Goal: Task Accomplishment & Management: Use online tool/utility

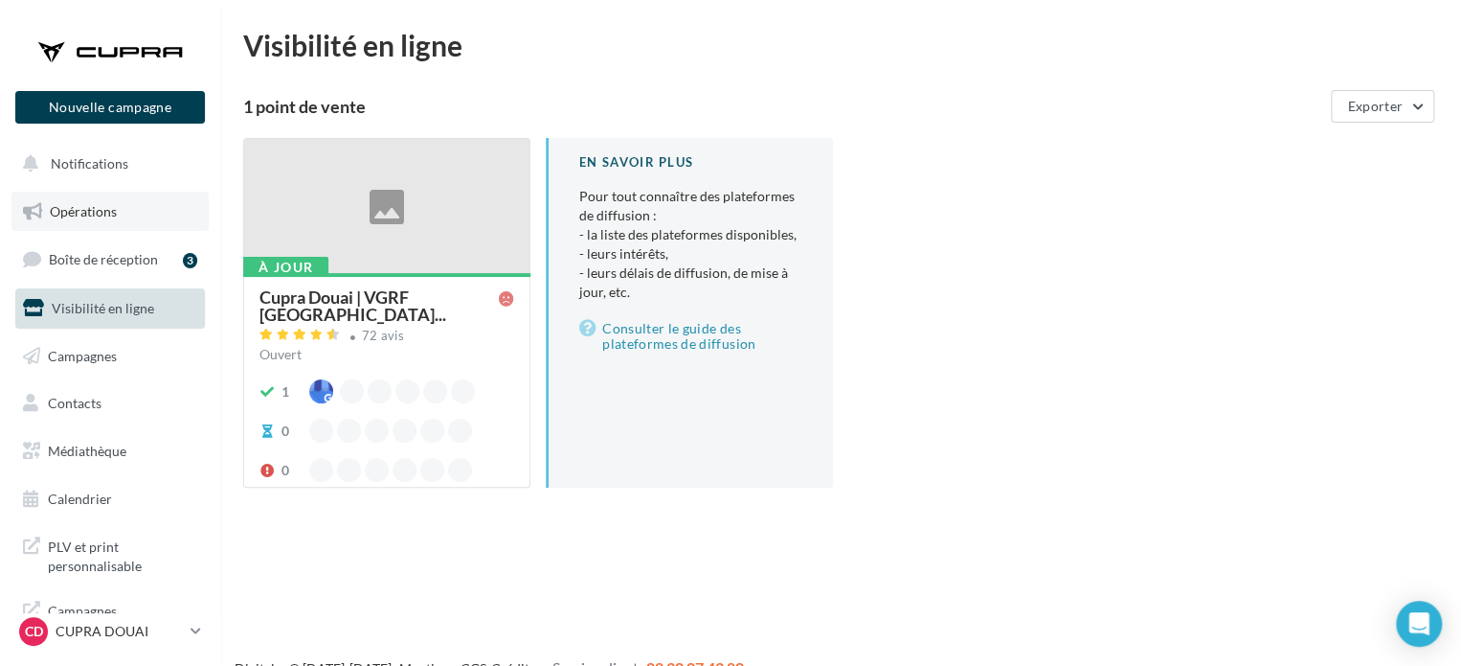
click at [107, 210] on span "Opérations" at bounding box center [83, 211] width 67 height 16
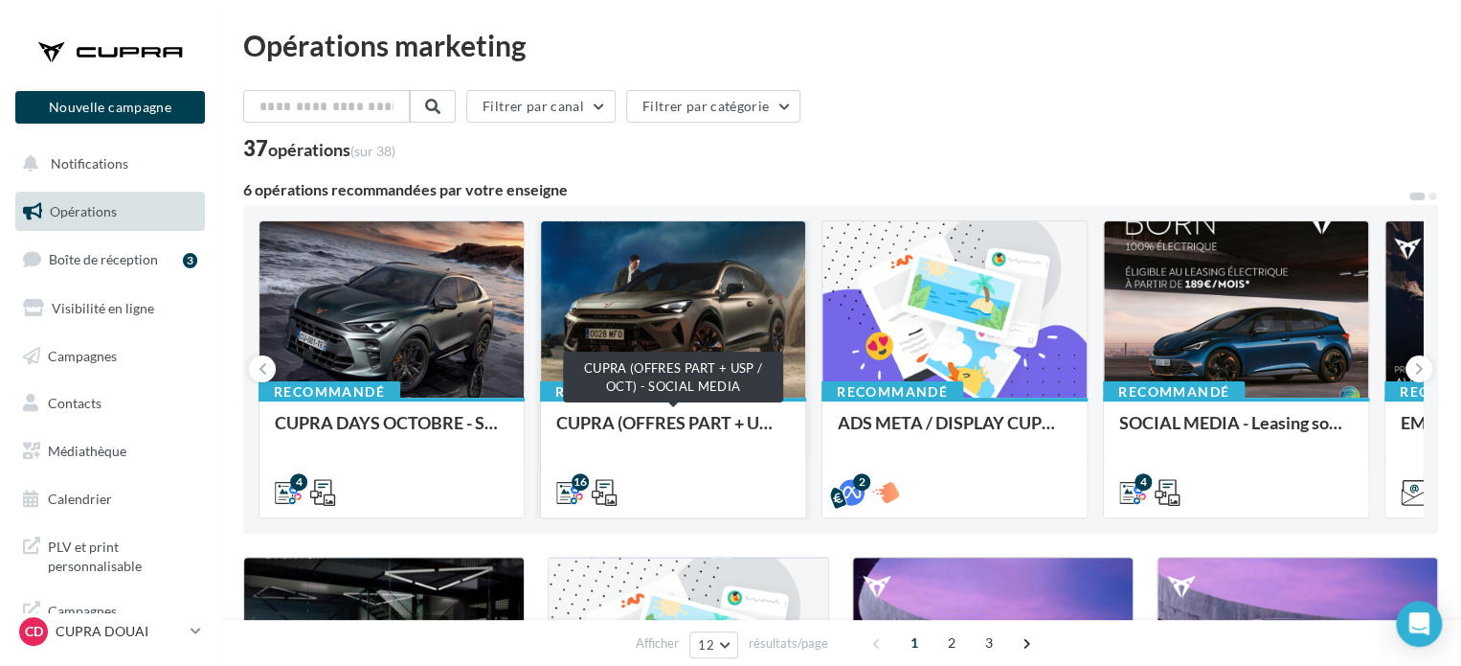
click at [684, 420] on div "CUPRA (OFFRES PART + USP / OCT) - SOCIAL MEDIA" at bounding box center [673, 432] width 234 height 38
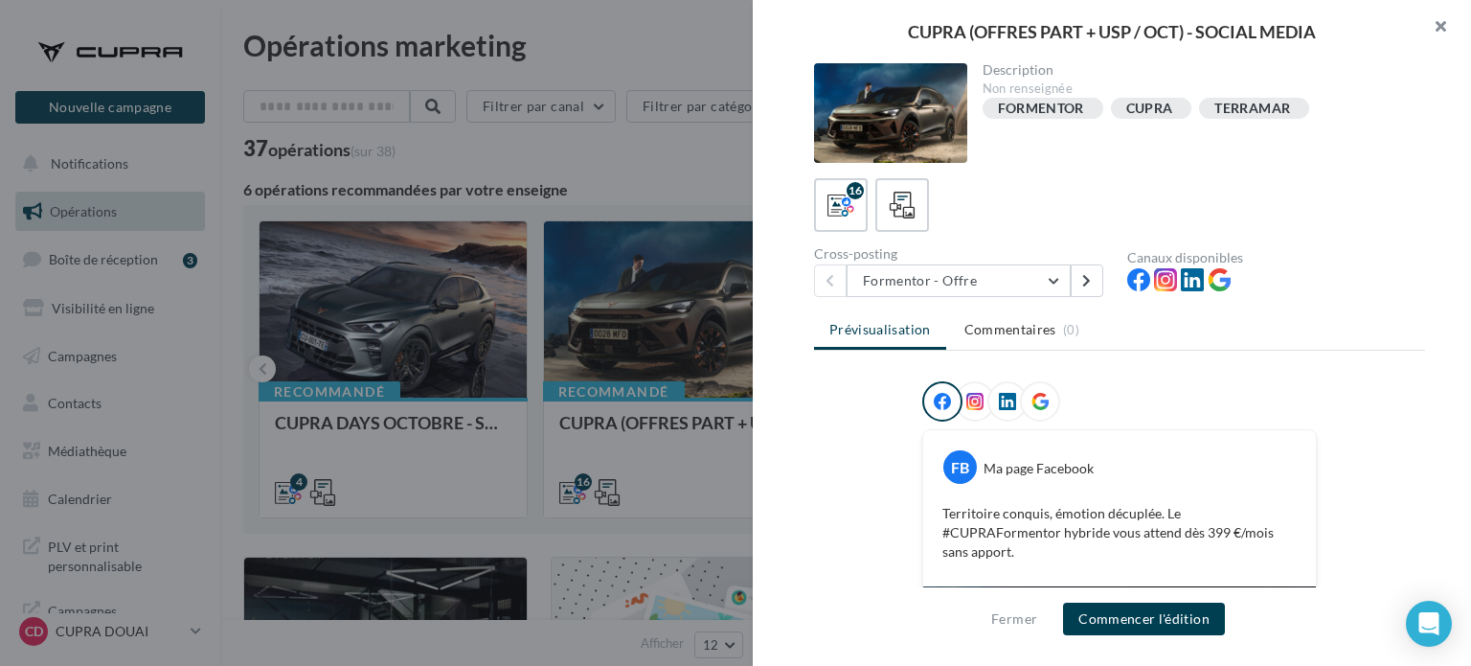
click at [1440, 24] on button "button" at bounding box center [1432, 28] width 77 height 57
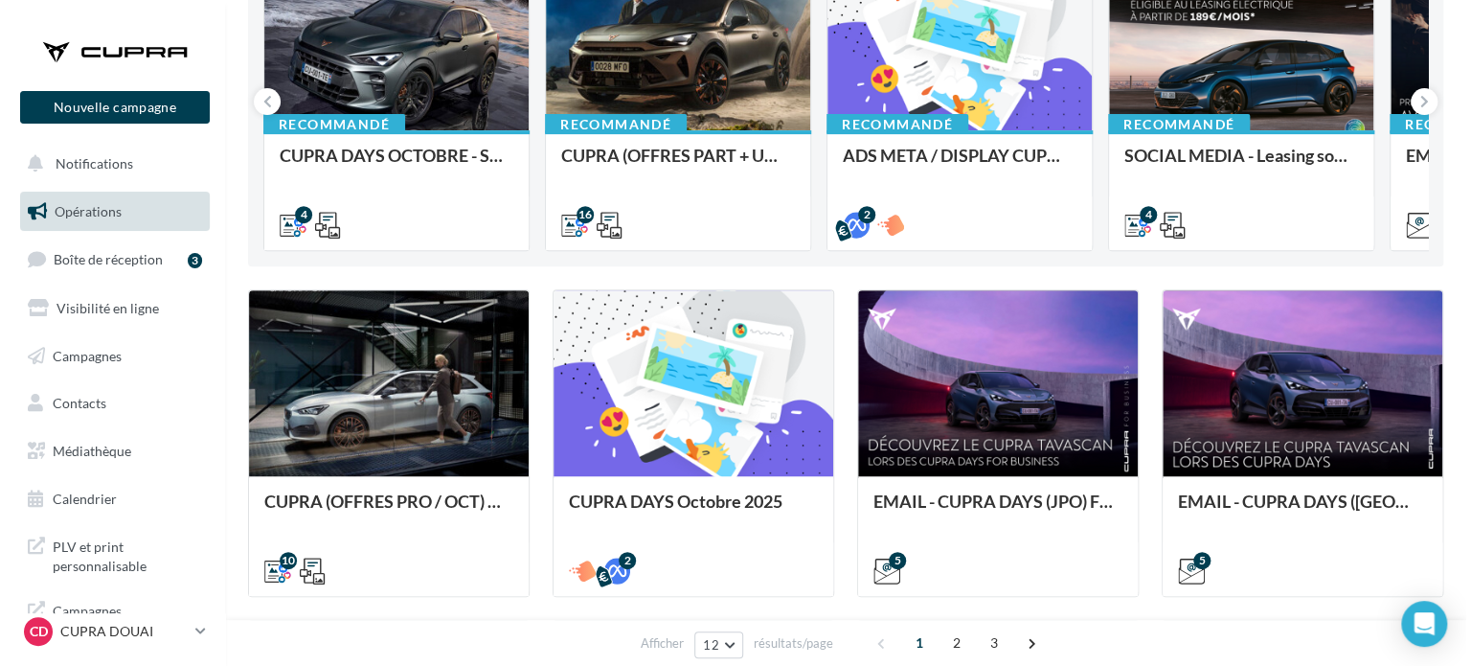
scroll to position [383, 0]
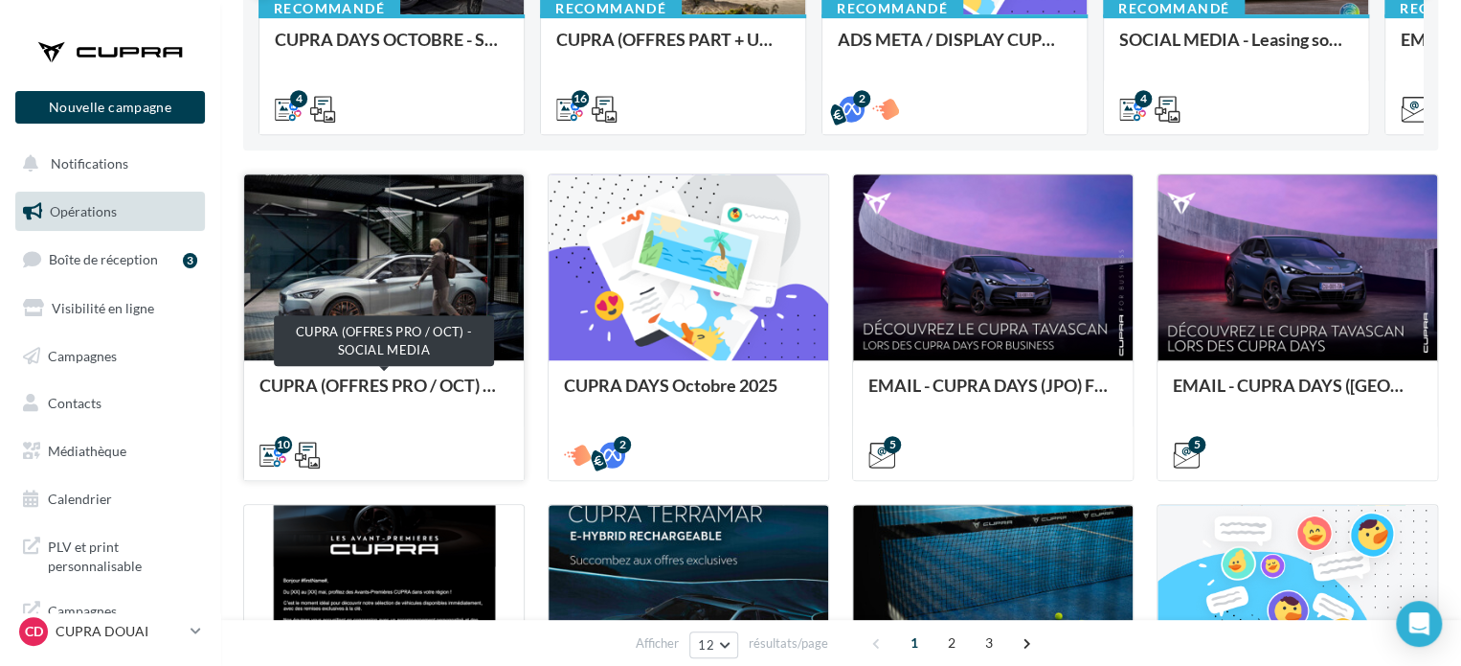
click at [444, 379] on div "CUPRA (OFFRES PRO / OCT) - SOCIAL MEDIA" at bounding box center [384, 394] width 249 height 38
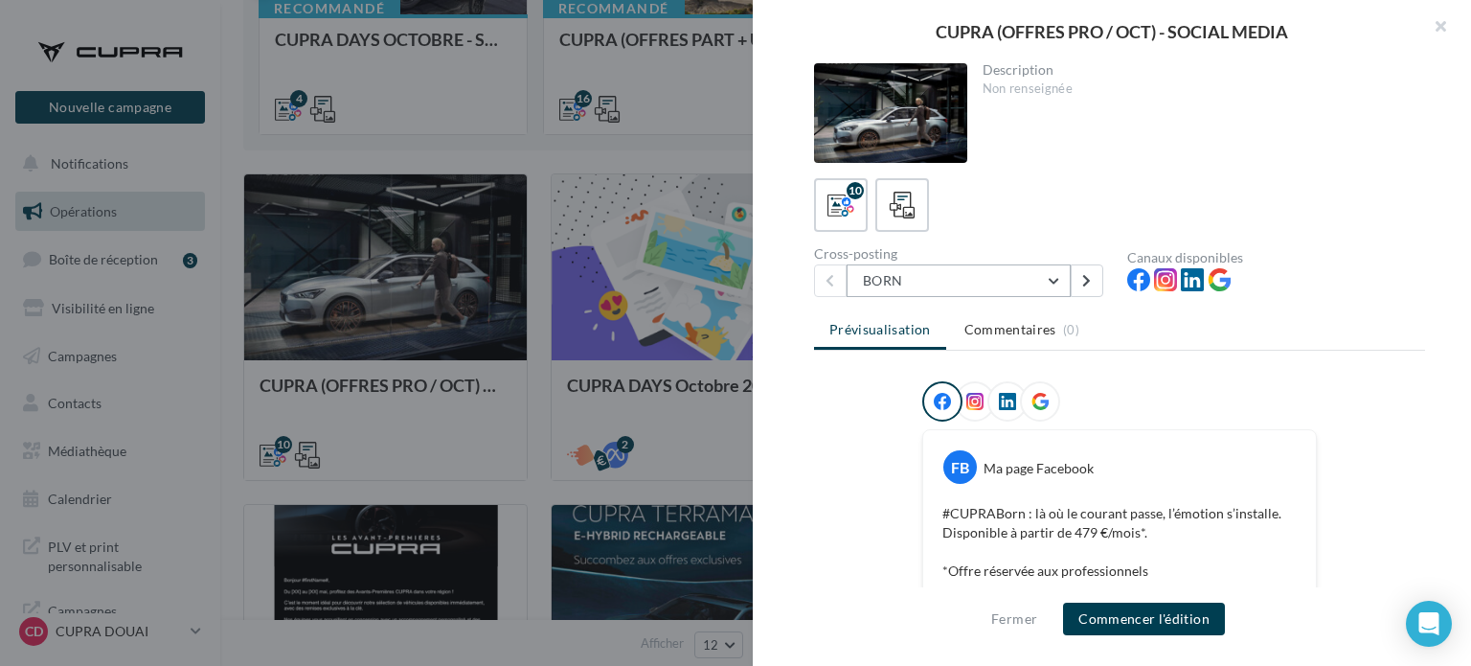
click at [923, 288] on button "BORN" at bounding box center [959, 280] width 224 height 33
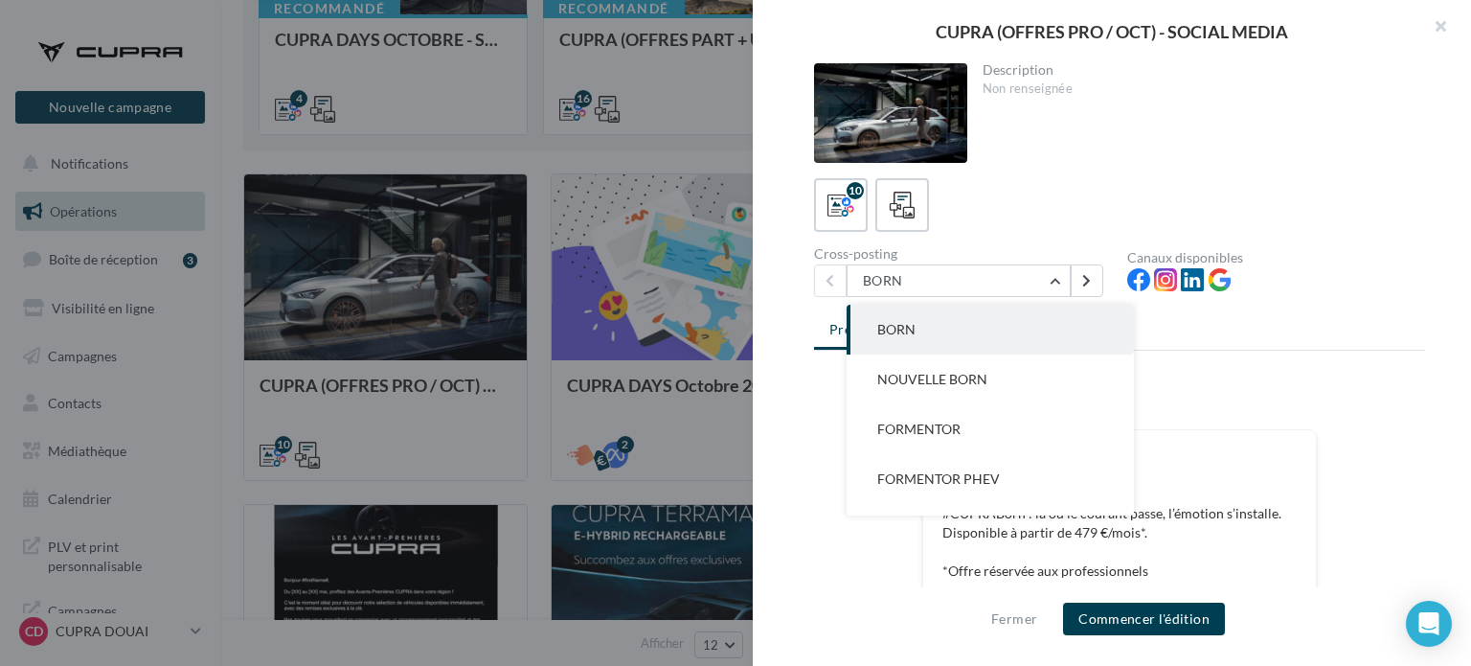
click at [1262, 367] on div "Prévisualisation Commentaires (0) FB Ma page Facebook #CUPRABorn : là où le cou…" at bounding box center [1119, 459] width 611 height 294
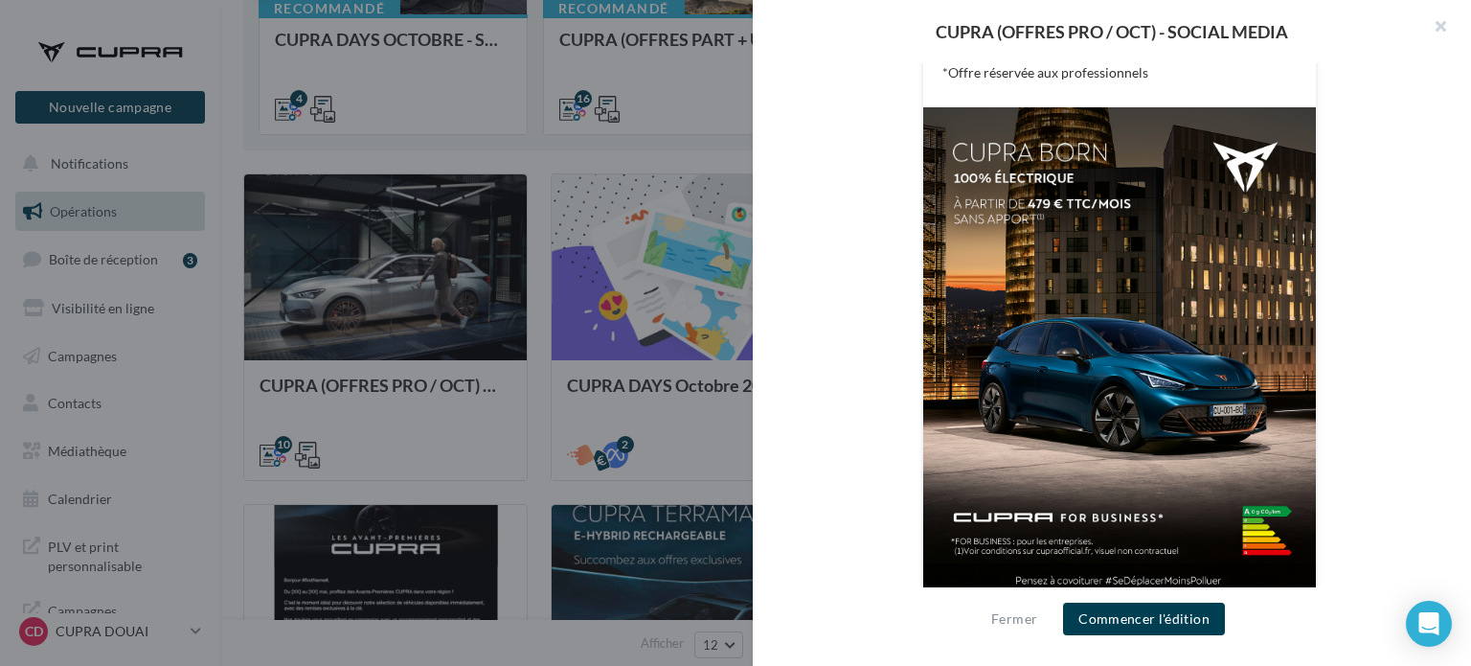
scroll to position [514, 0]
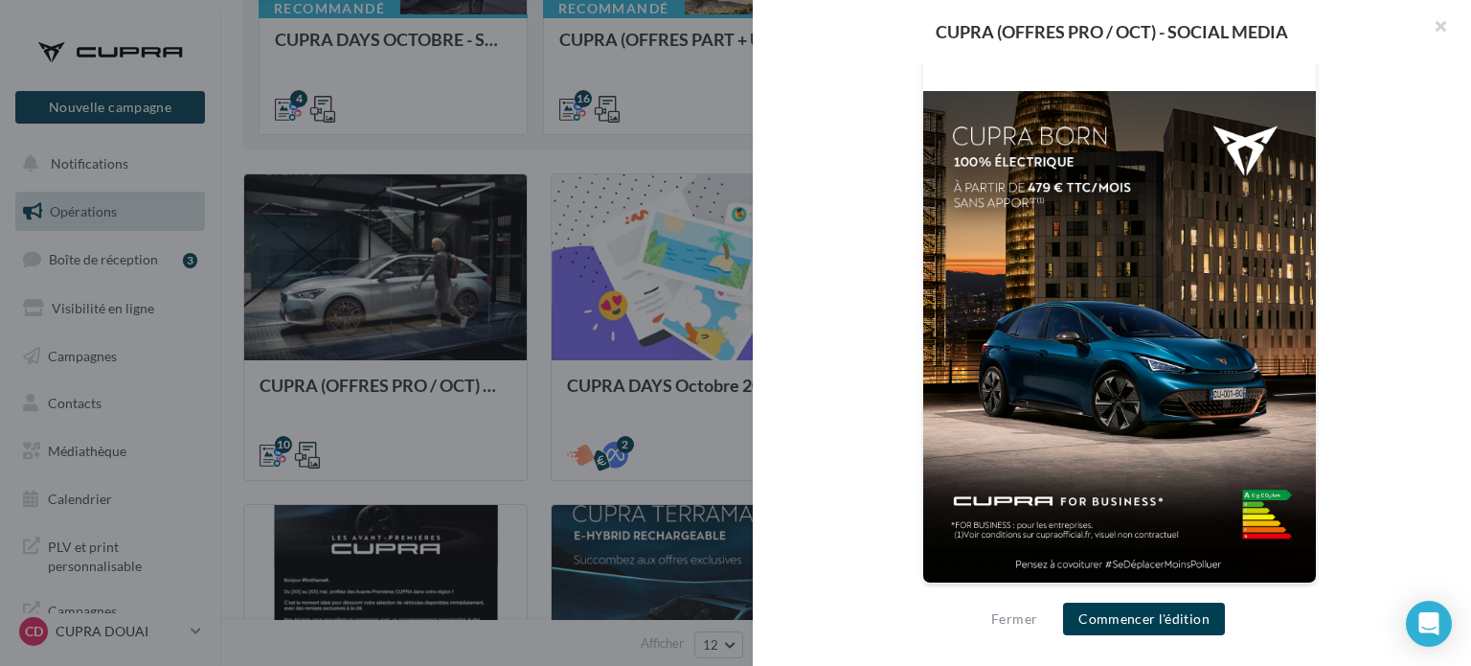
click at [815, 118] on div "FB Ma page Facebook #CUPRABorn : là où le courant passe, l’émotion s’installe. …" at bounding box center [1119, 237] width 611 height 740
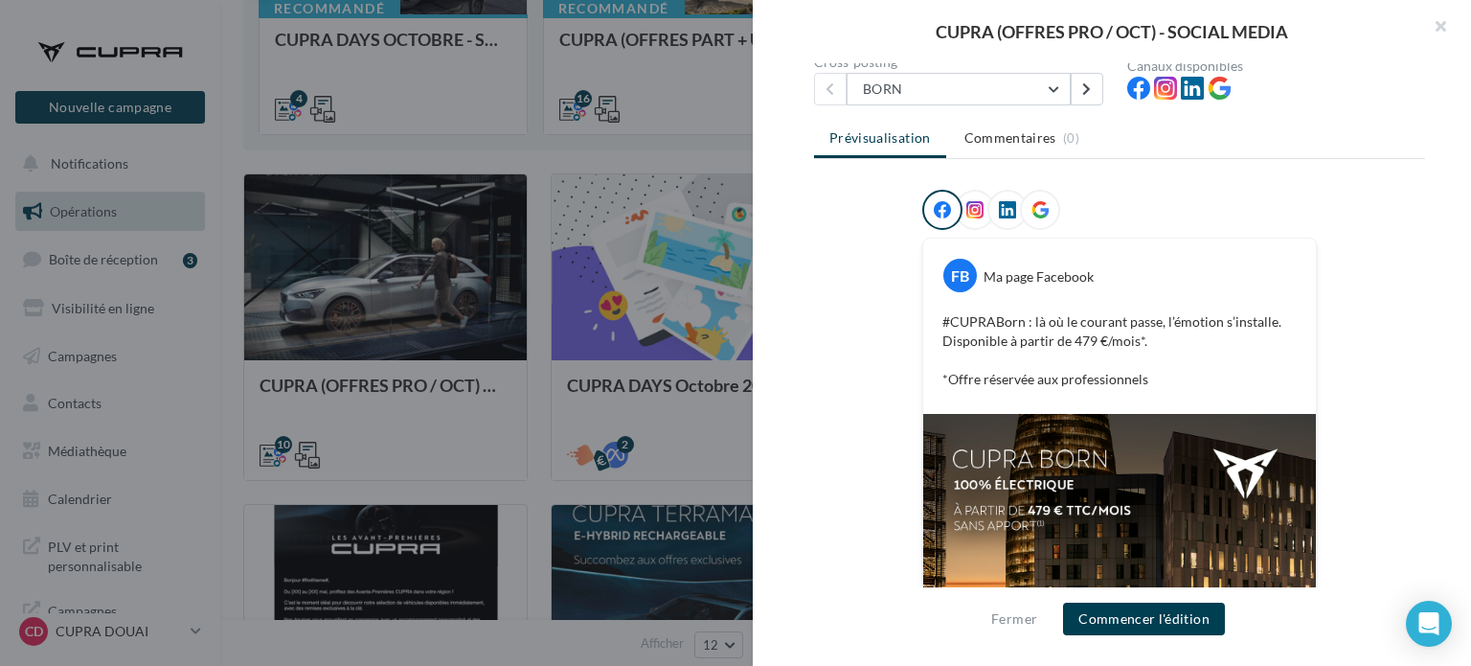
scroll to position [96, 0]
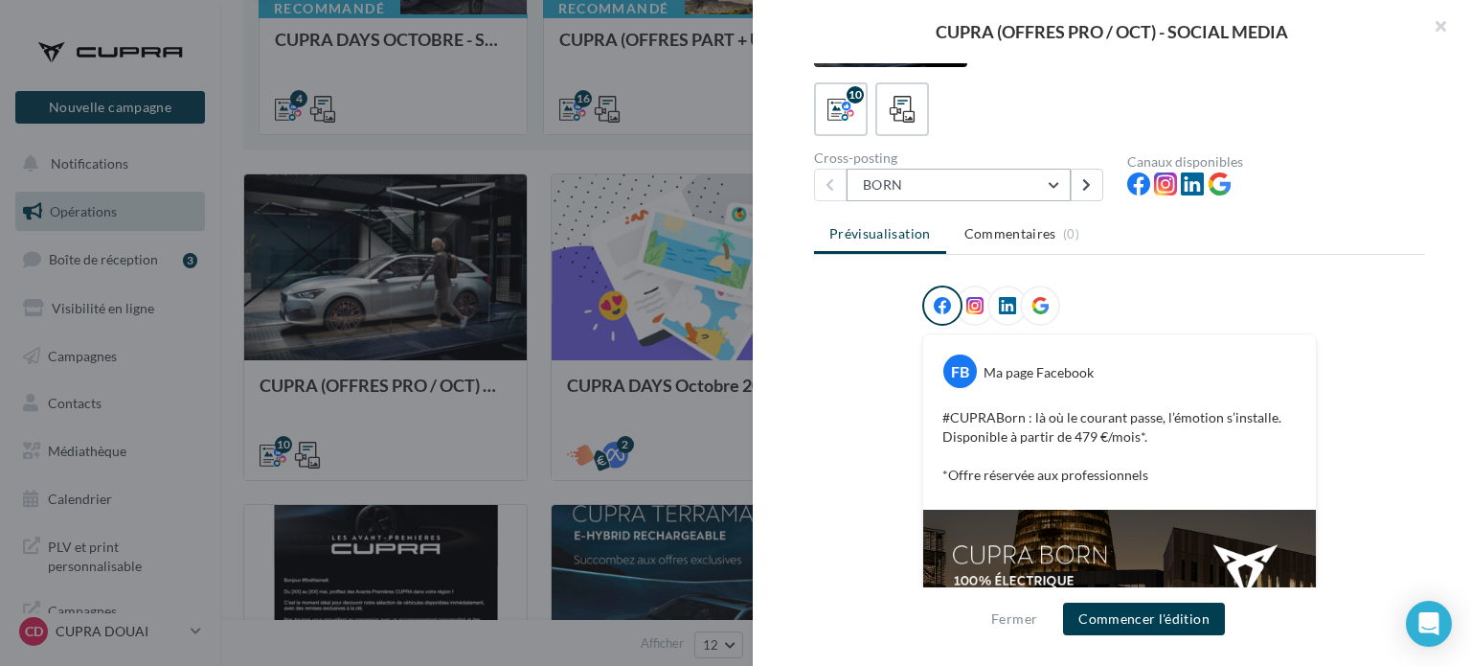
click at [952, 180] on button "BORN" at bounding box center [959, 185] width 224 height 33
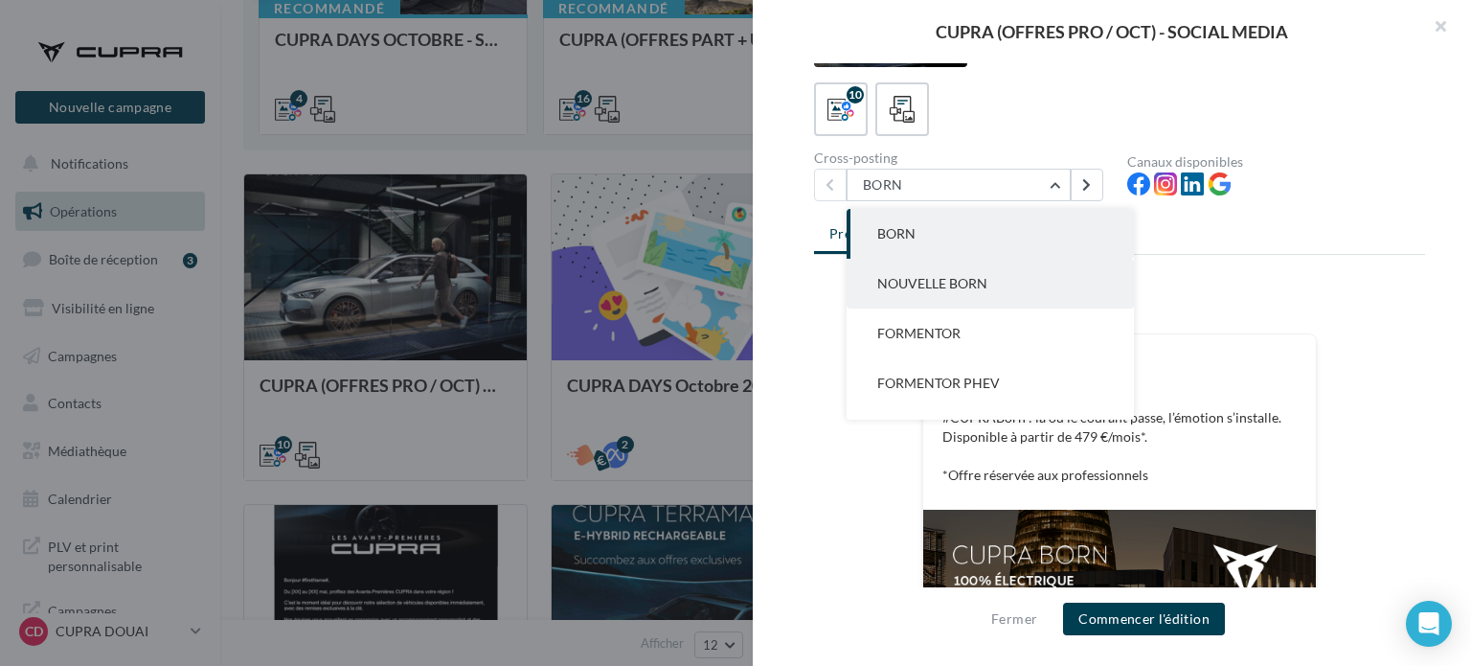
click at [942, 278] on span "NOUVELLE BORN" at bounding box center [932, 283] width 110 height 16
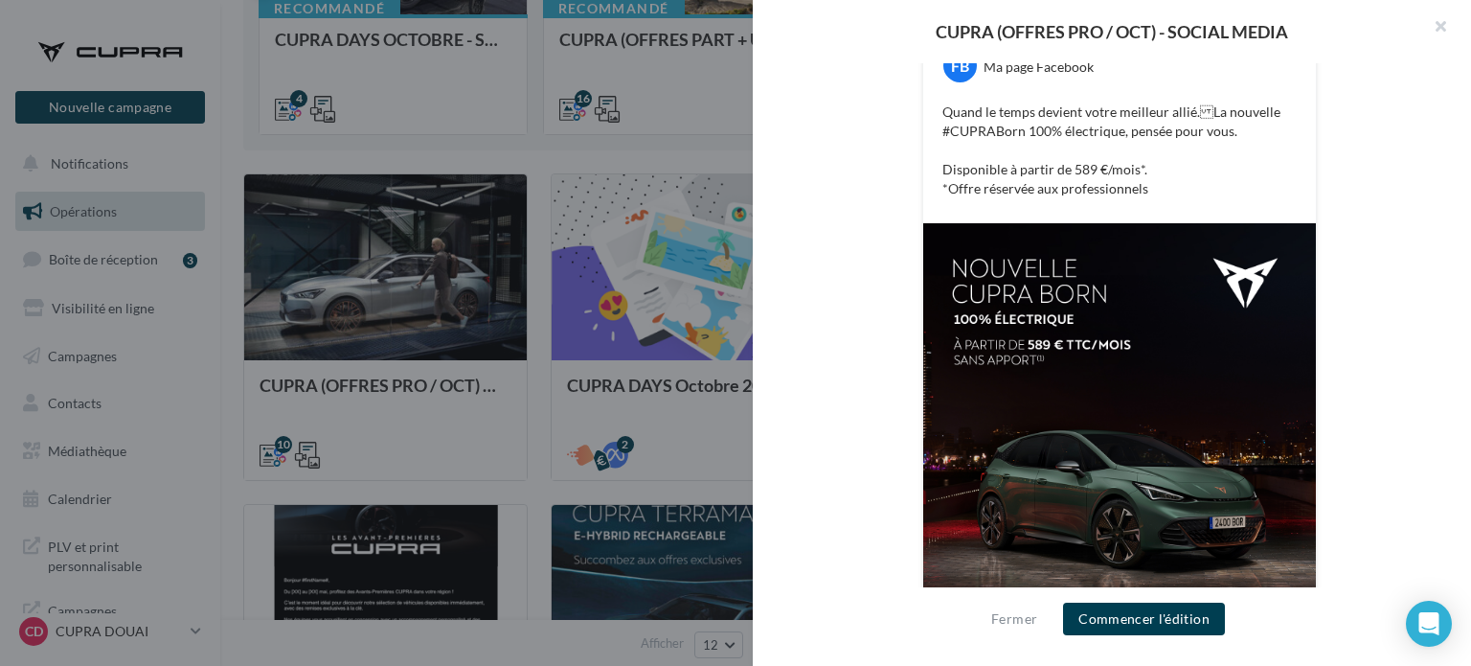
scroll to position [479, 0]
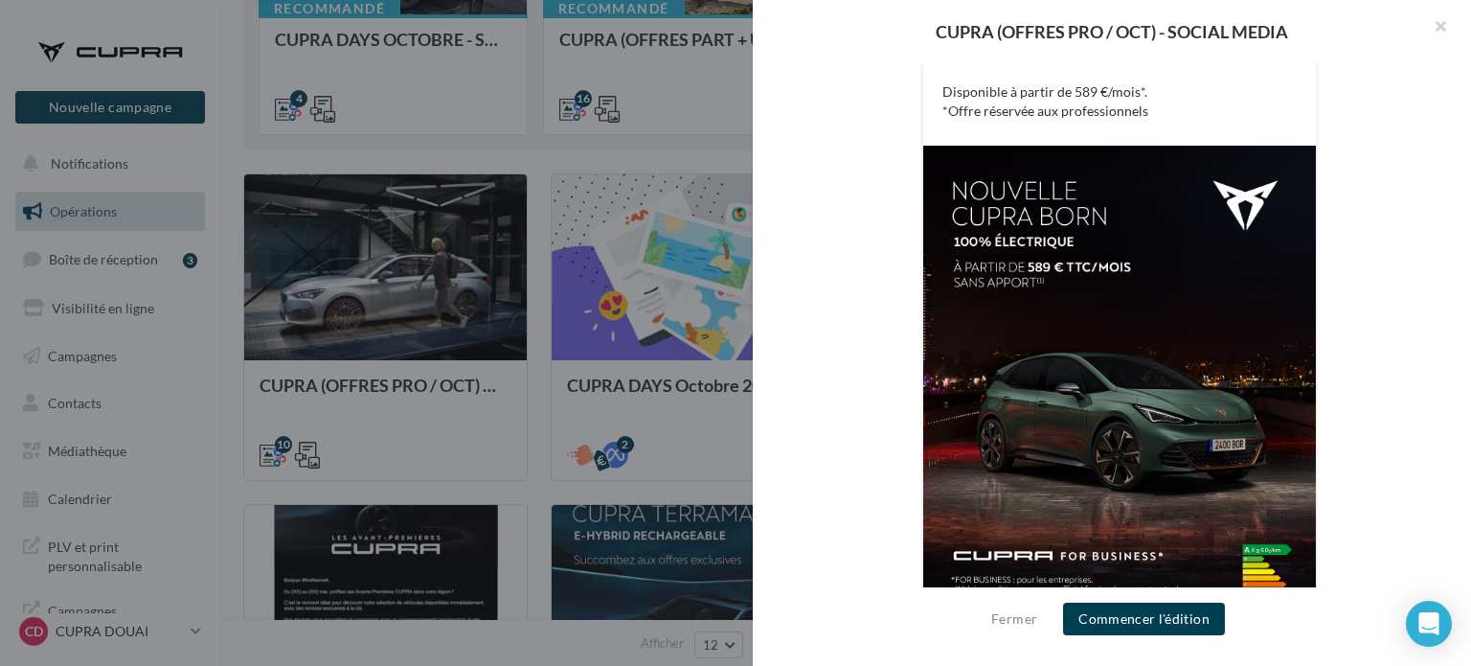
drag, startPoint x: 1081, startPoint y: 342, endPoint x: 847, endPoint y: 318, distance: 235.8
click at [847, 318] on div "FB Ma page Facebook Quand le temps devient votre meilleur allié.La nouvelle #C…" at bounding box center [1119, 281] width 611 height 759
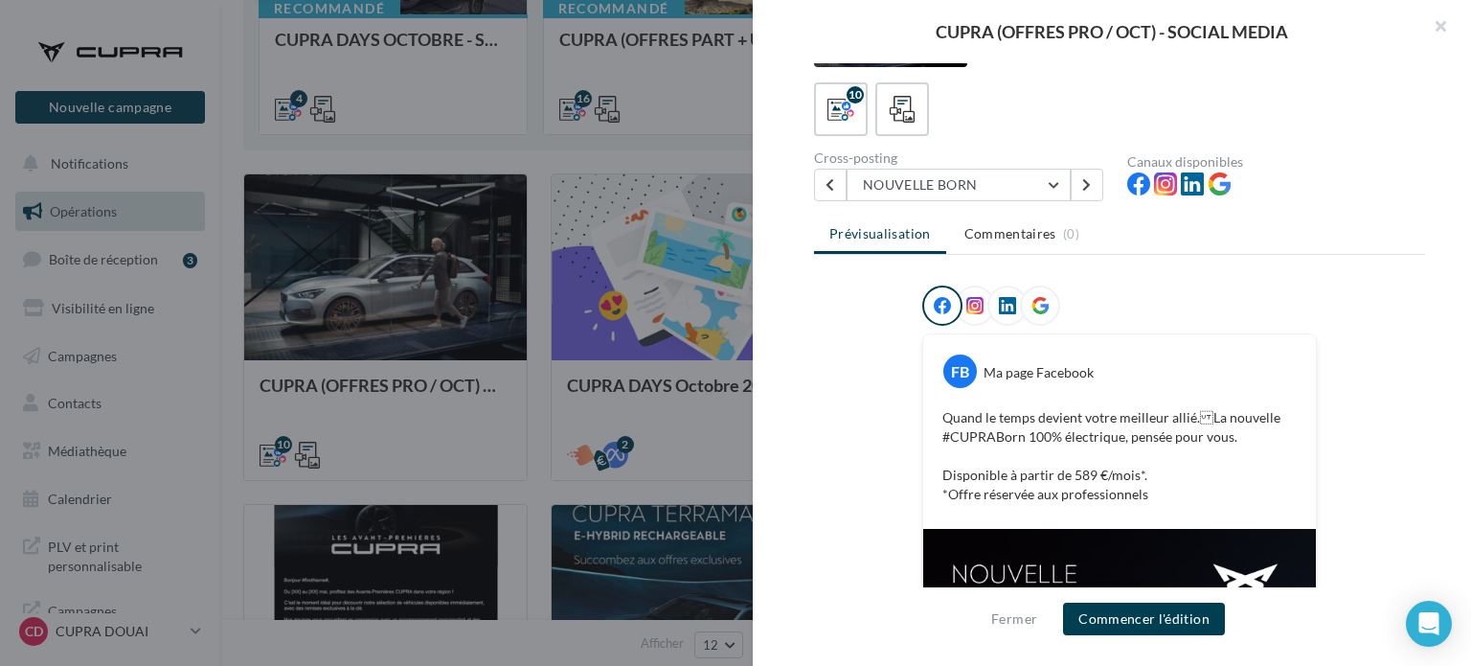
click at [966, 160] on div "Cross-posting" at bounding box center [963, 157] width 298 height 13
click at [966, 182] on button "NOUVELLE BORN" at bounding box center [959, 185] width 224 height 33
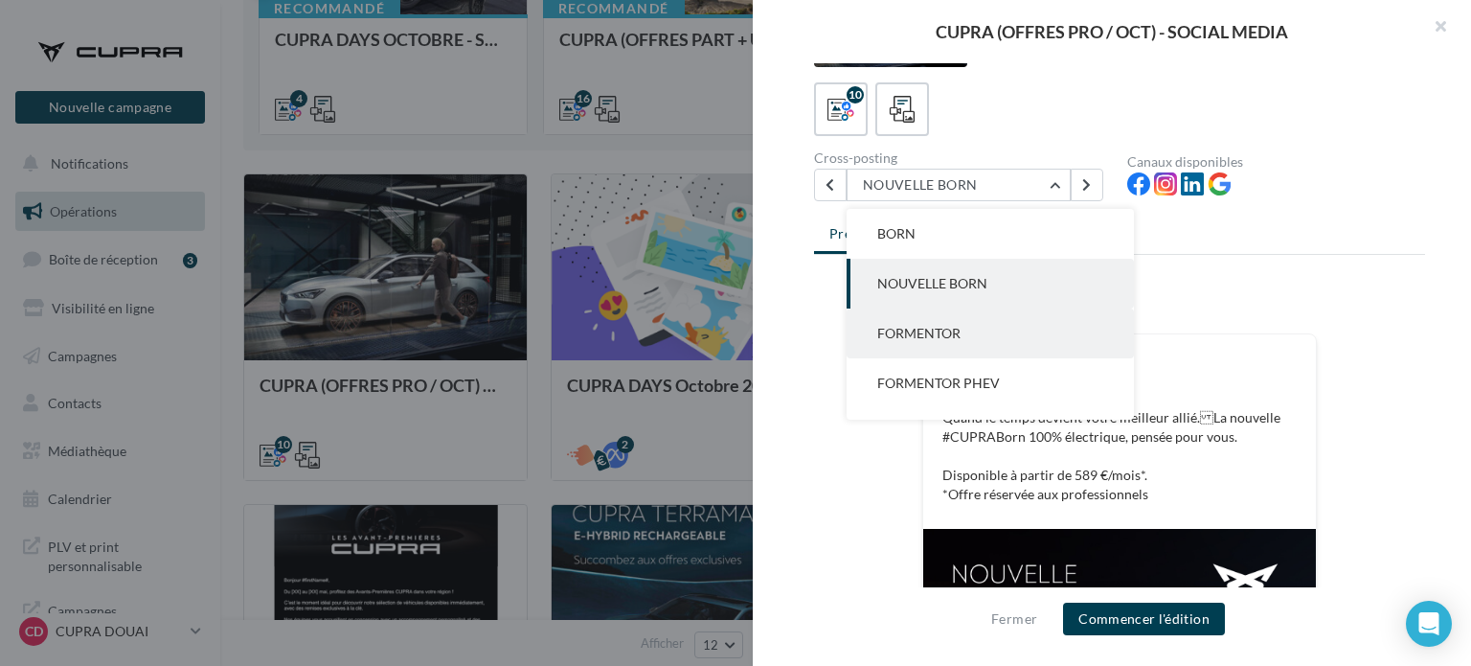
click at [969, 344] on button "FORMENTOR" at bounding box center [990, 333] width 287 height 50
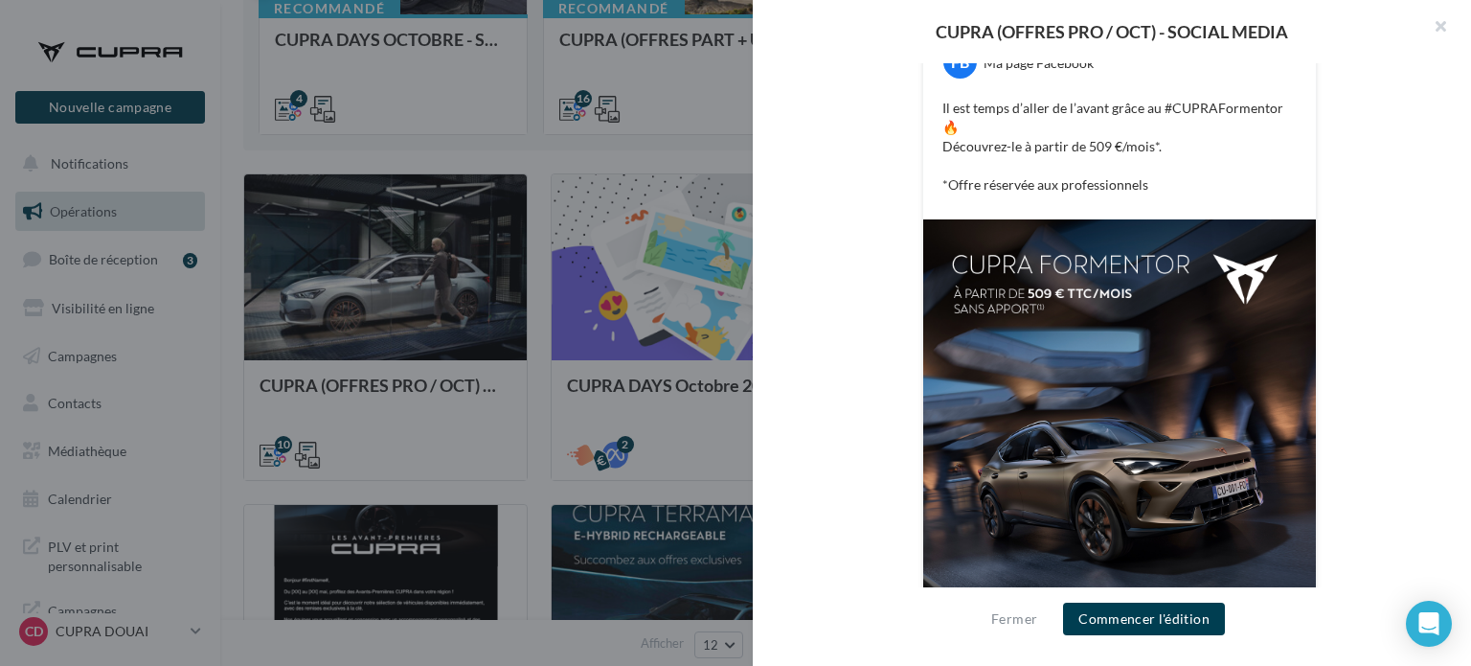
scroll to position [150, 0]
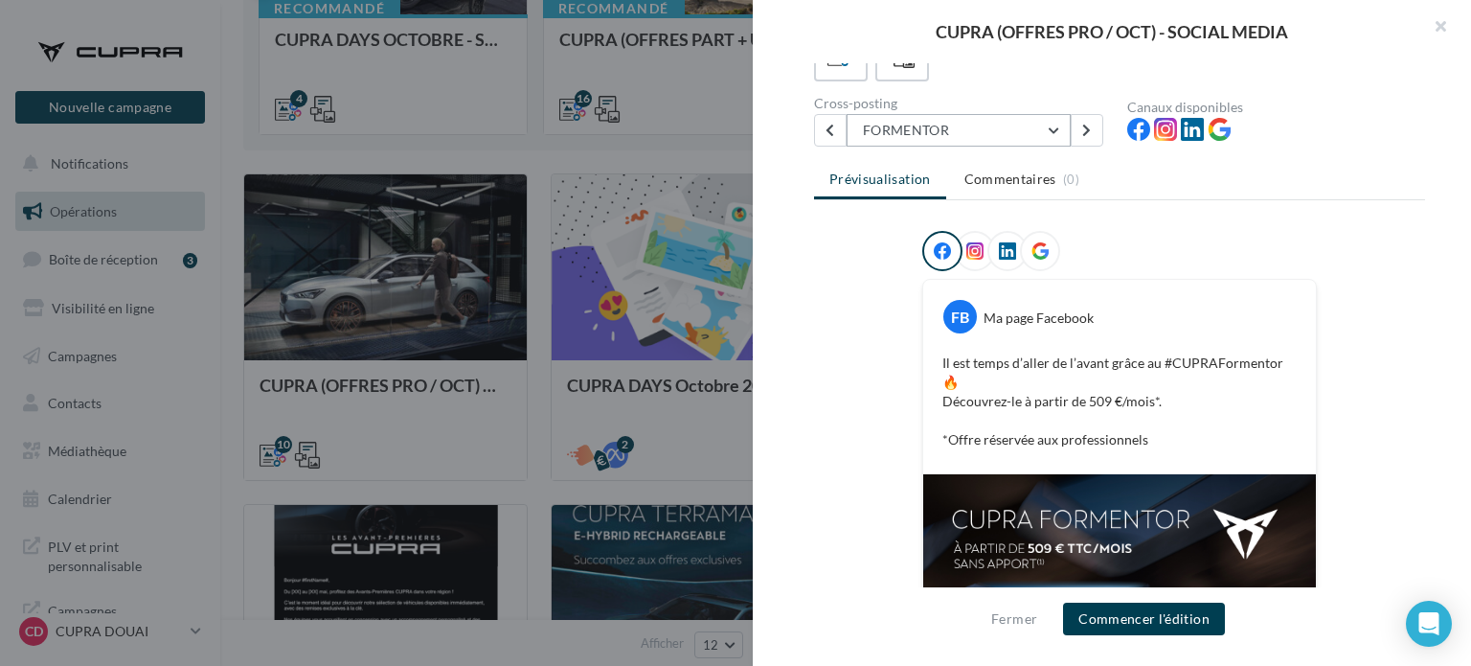
click at [896, 125] on button "FORMENTOR" at bounding box center [959, 130] width 224 height 33
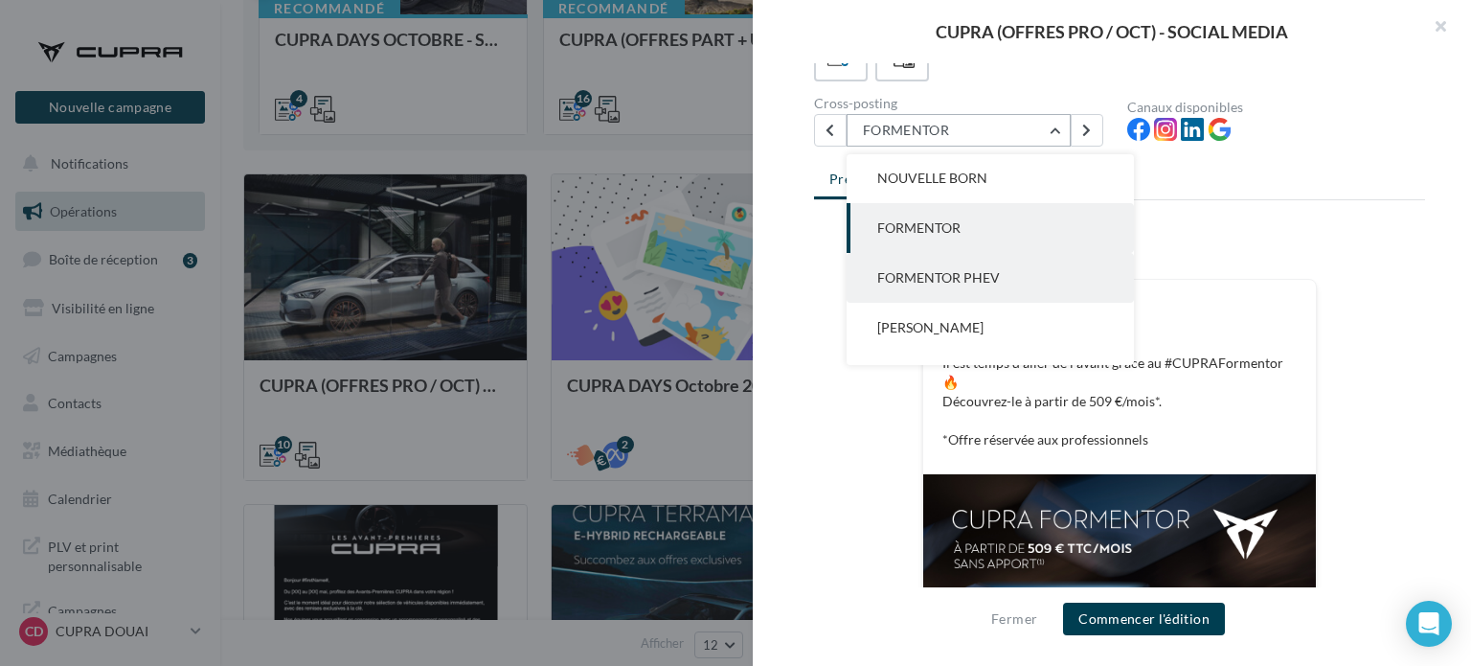
scroll to position [96, 0]
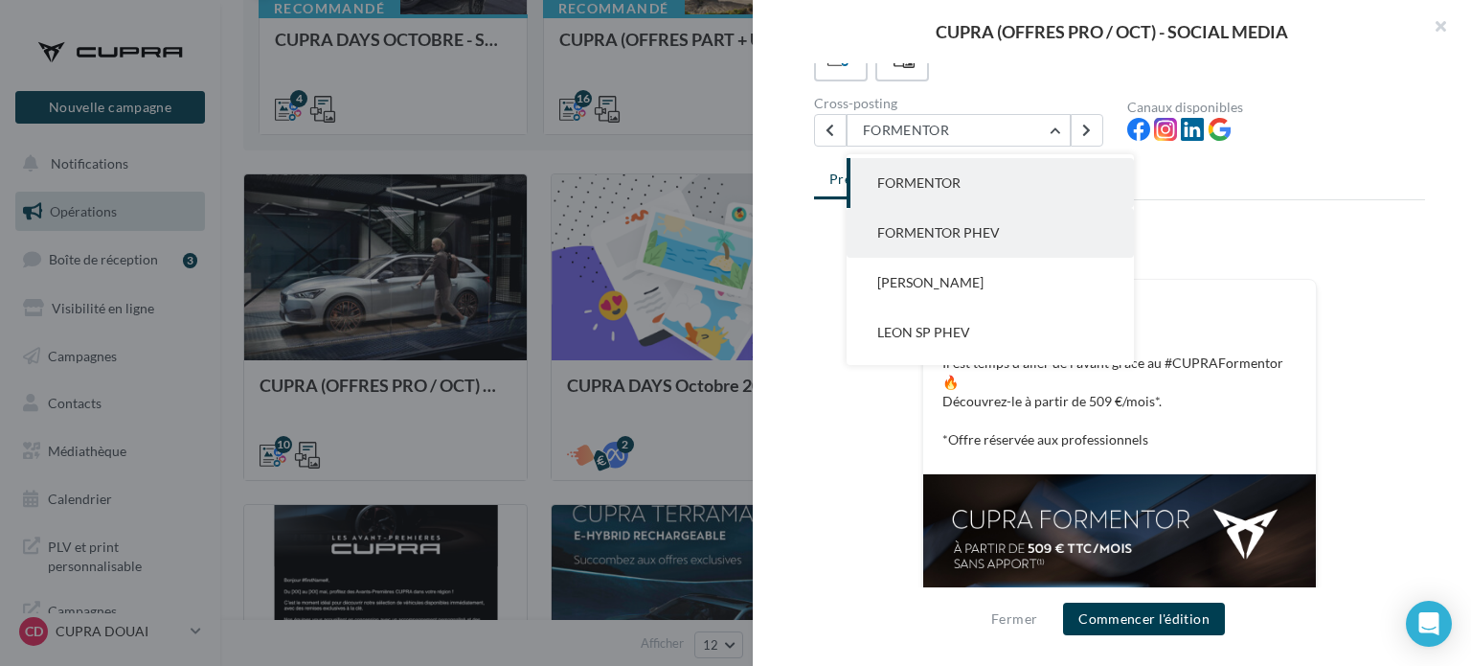
click at [912, 240] on button "FORMENTOR PHEV" at bounding box center [990, 233] width 287 height 50
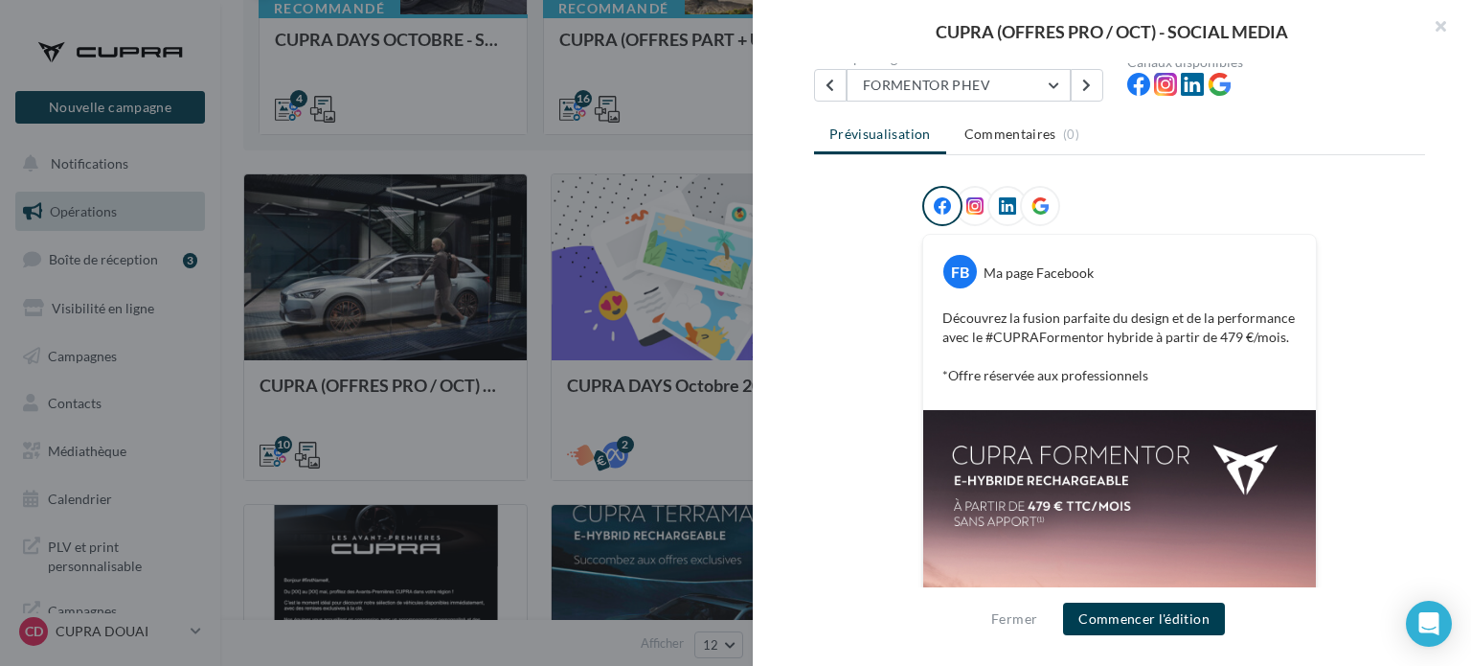
scroll to position [192, 0]
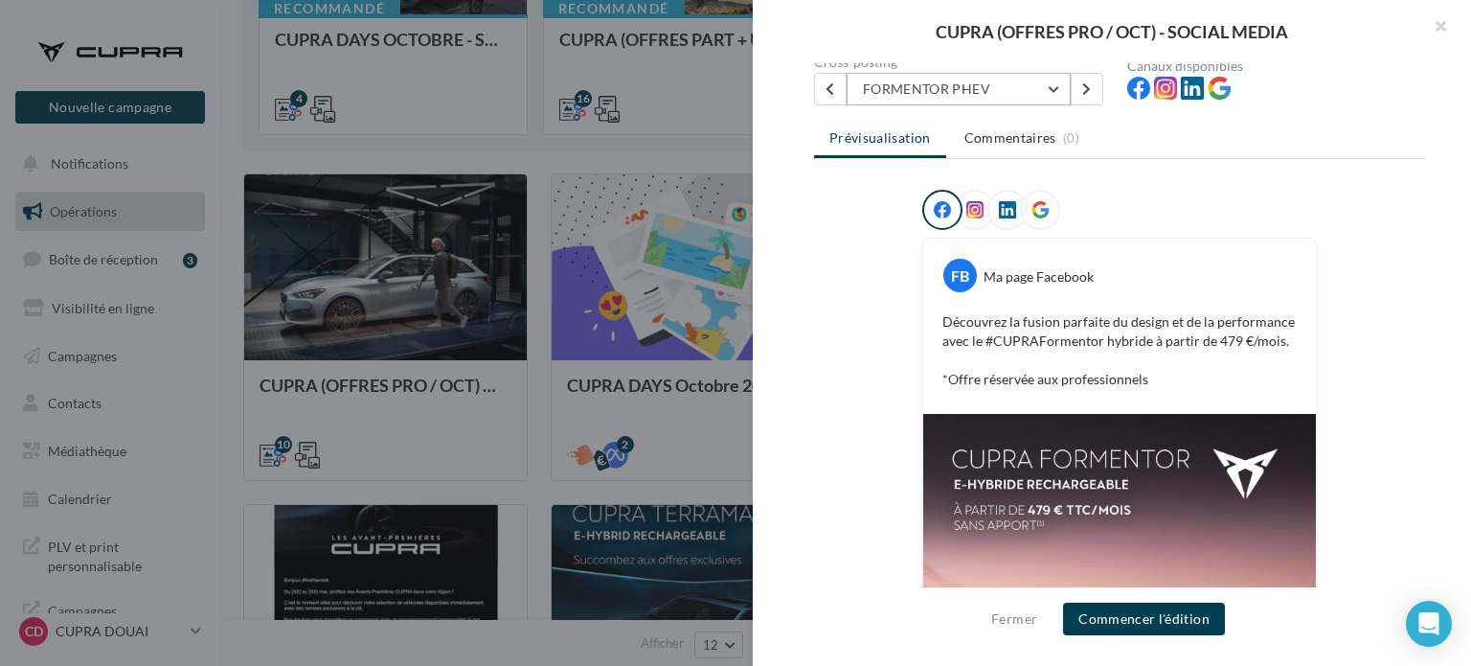
click at [942, 93] on button "FORMENTOR PHEV" at bounding box center [959, 89] width 224 height 33
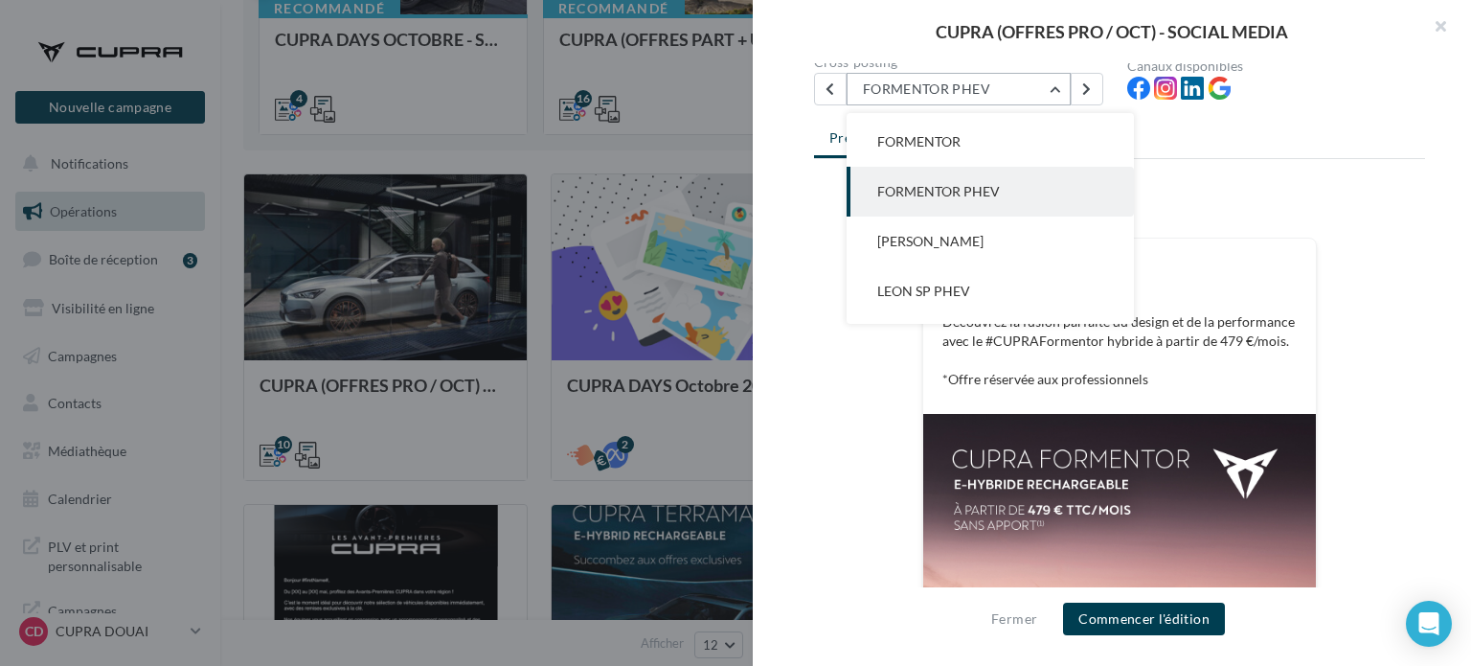
scroll to position [100, 0]
click at [938, 251] on button "[PERSON_NAME]" at bounding box center [990, 238] width 287 height 50
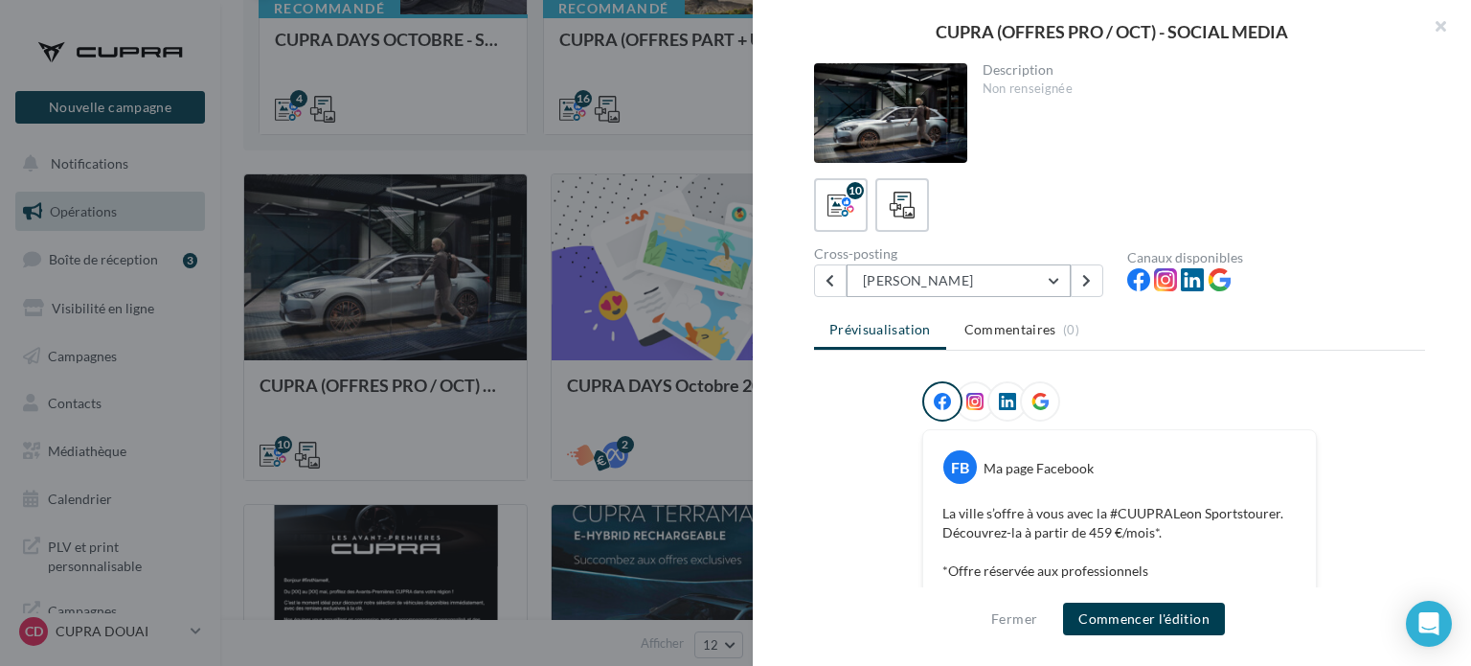
click at [972, 268] on button "[PERSON_NAME]" at bounding box center [959, 280] width 224 height 33
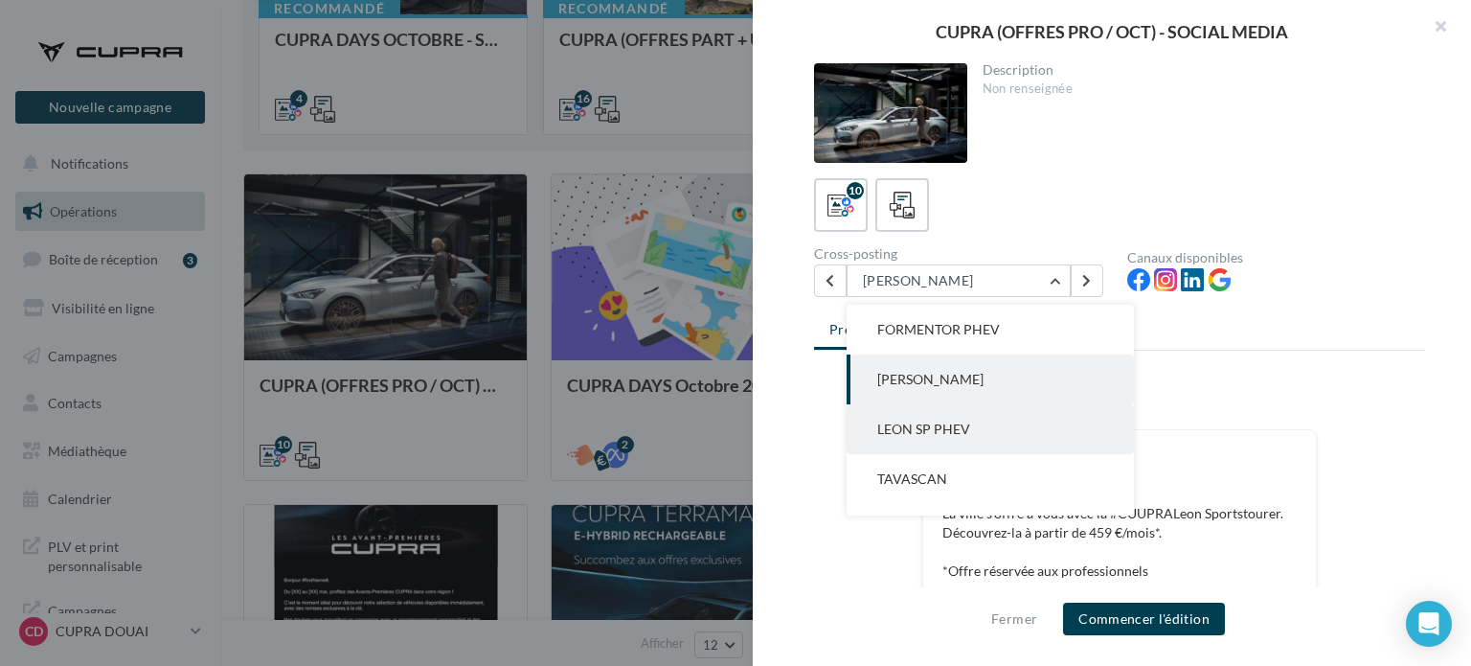
click at [936, 428] on span "LEON SP PHEV" at bounding box center [923, 428] width 93 height 16
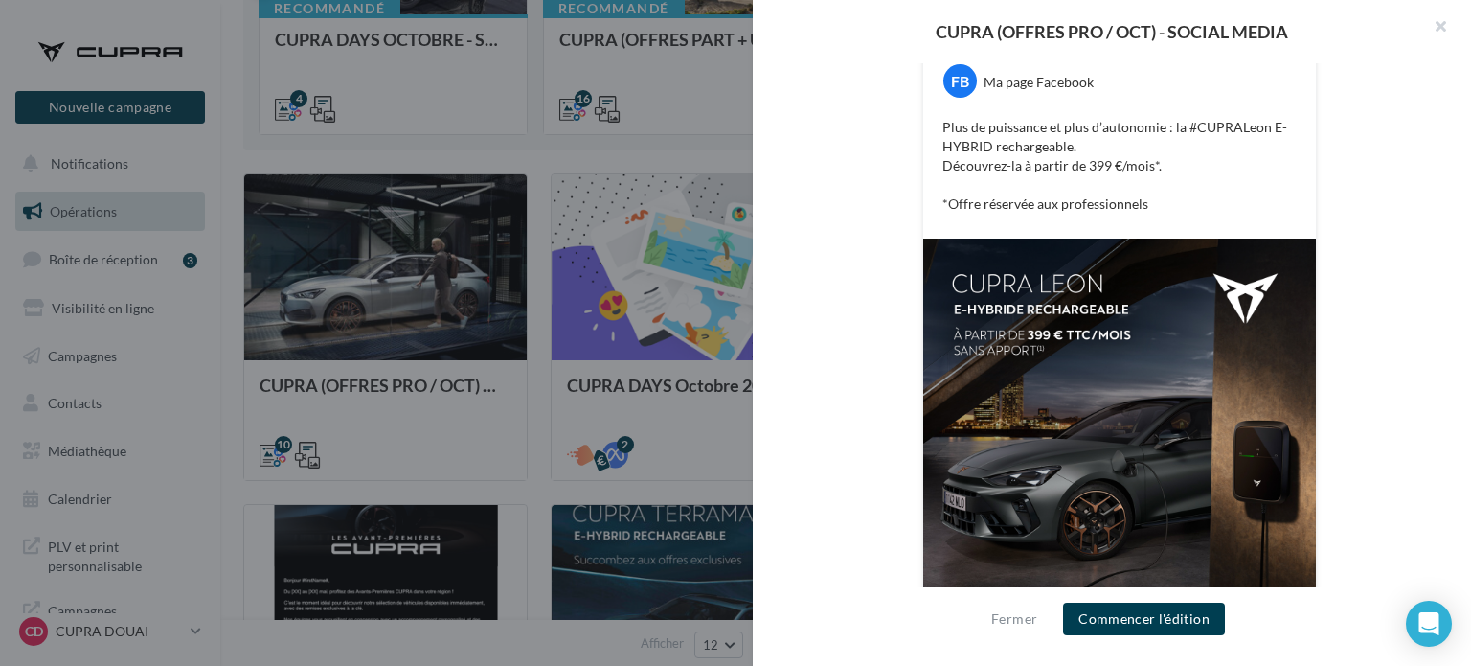
scroll to position [186, 0]
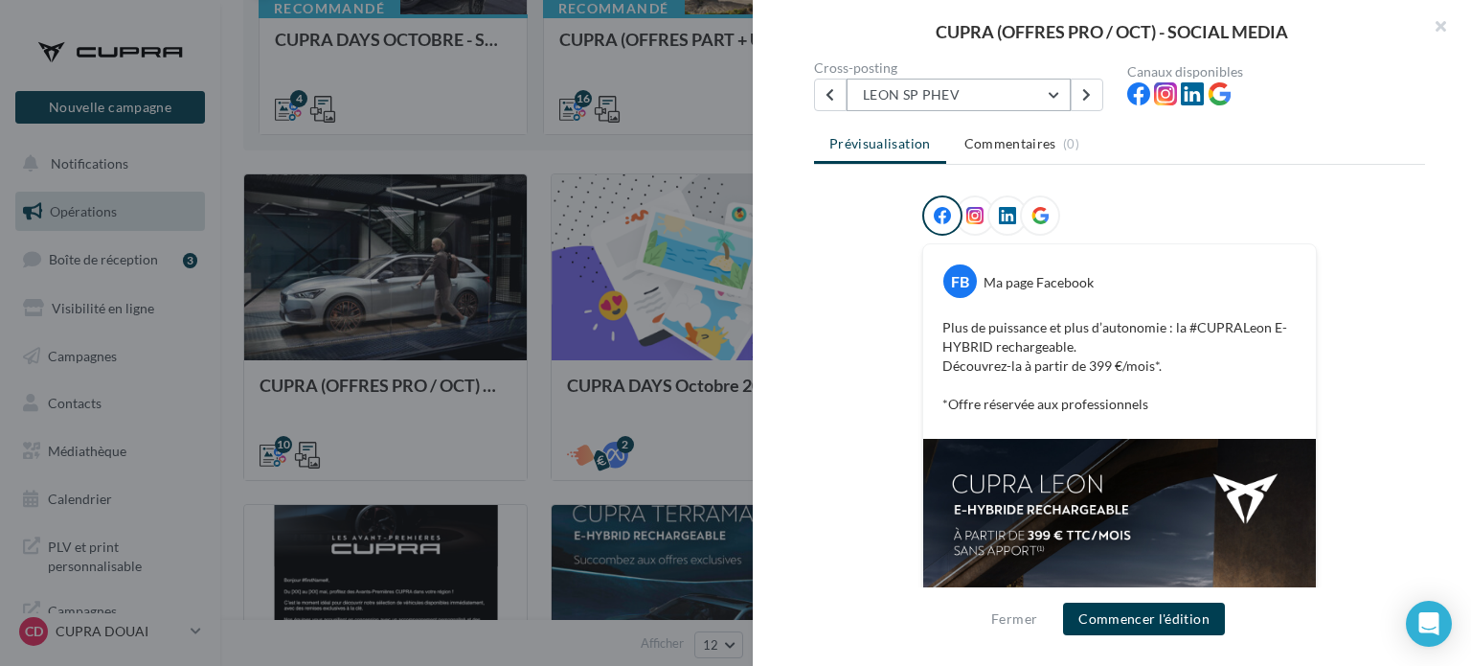
click at [942, 99] on button "LEON SP PHEV" at bounding box center [959, 95] width 224 height 33
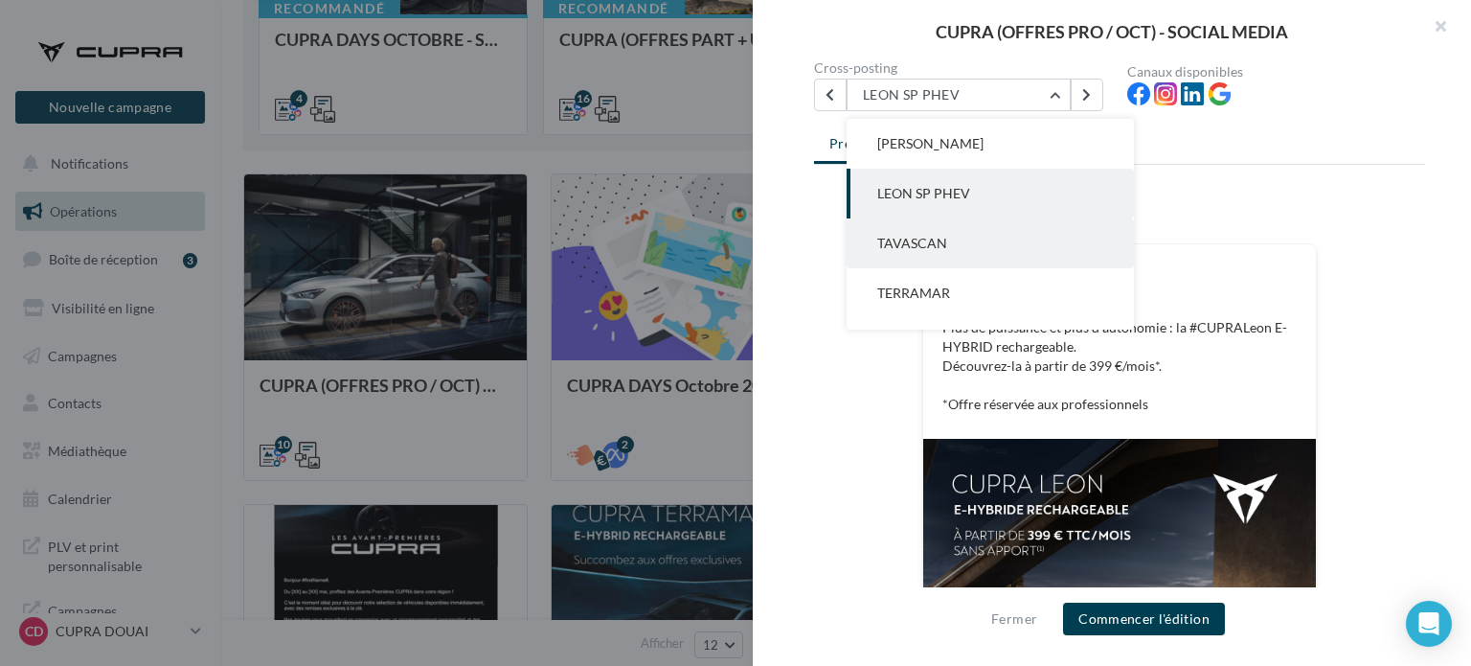
click at [956, 245] on button "TAVASCAN" at bounding box center [990, 243] width 287 height 50
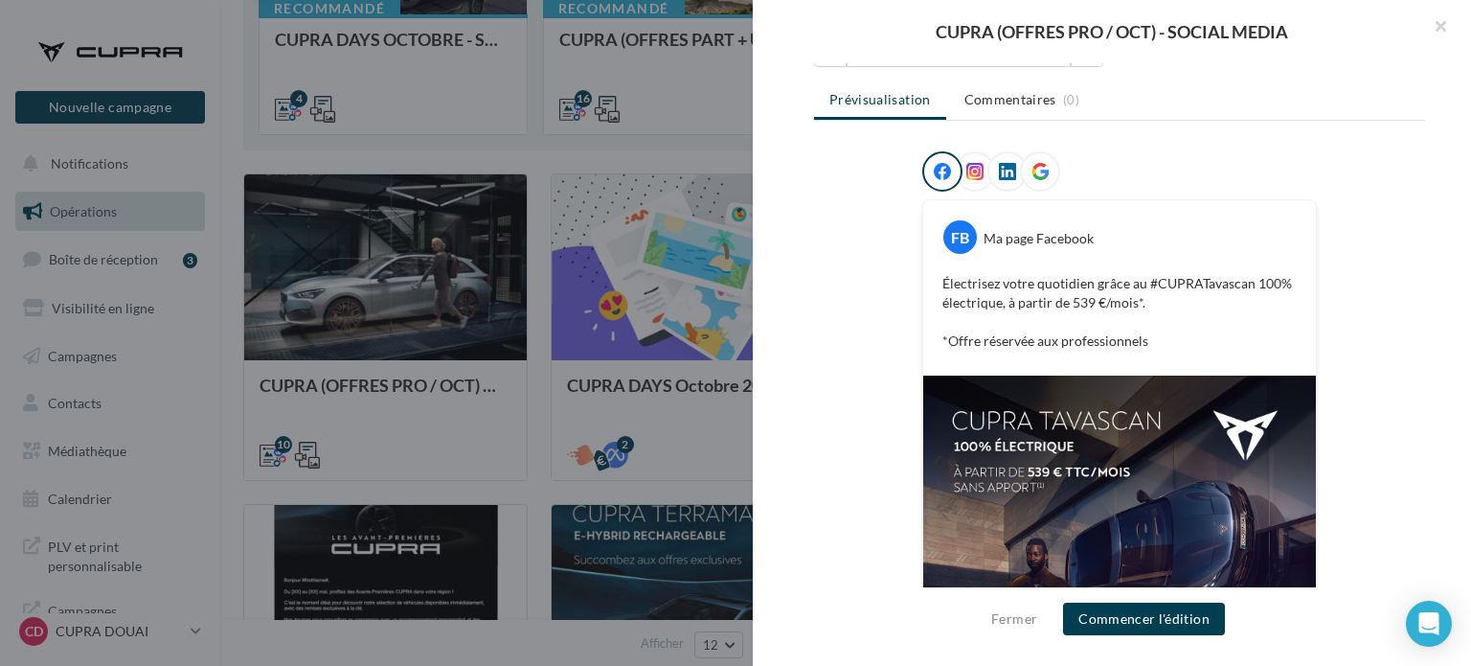
scroll to position [0, 0]
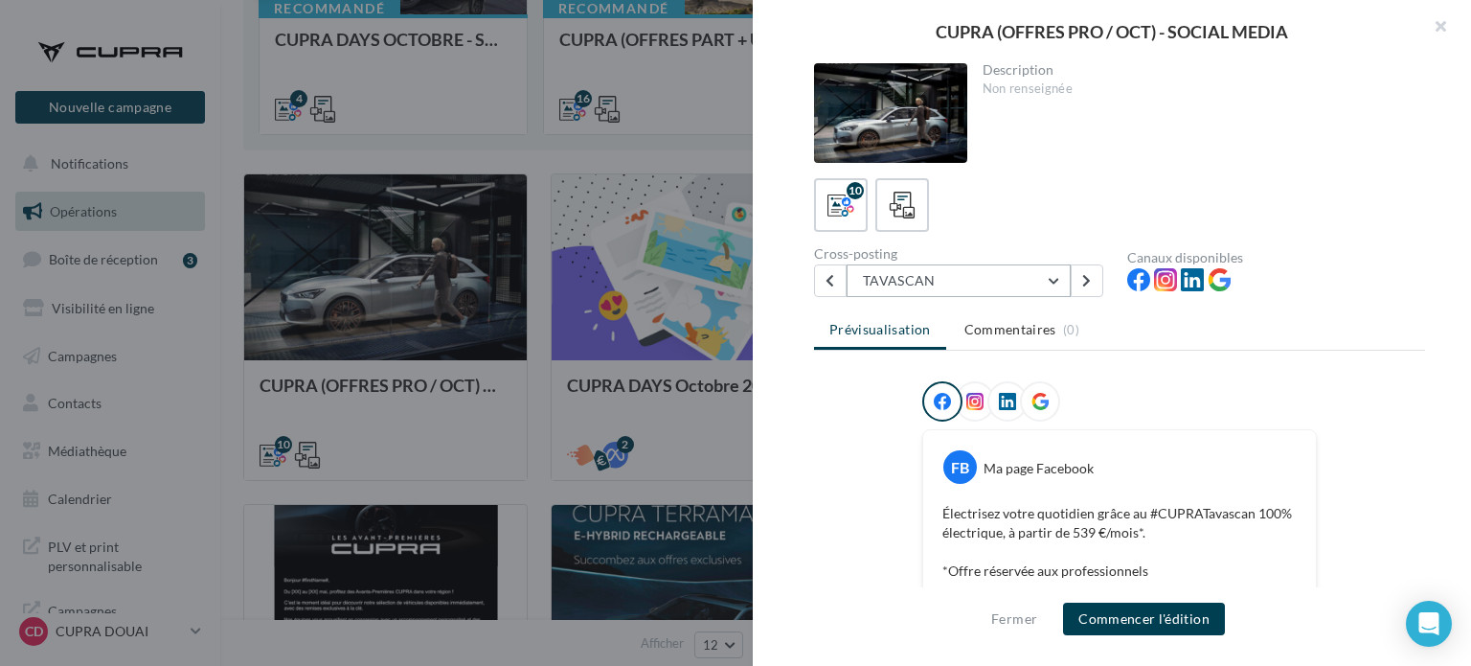
drag, startPoint x: 929, startPoint y: 296, endPoint x: 923, endPoint y: 273, distance: 23.7
click at [929, 293] on div "Description Non renseignée 10 Cross-posting [PERSON_NAME] BORN NOUVELLE BORN [G…" at bounding box center [1120, 333] width 734 height 541
click at [922, 271] on button "TAVASCAN" at bounding box center [959, 280] width 224 height 33
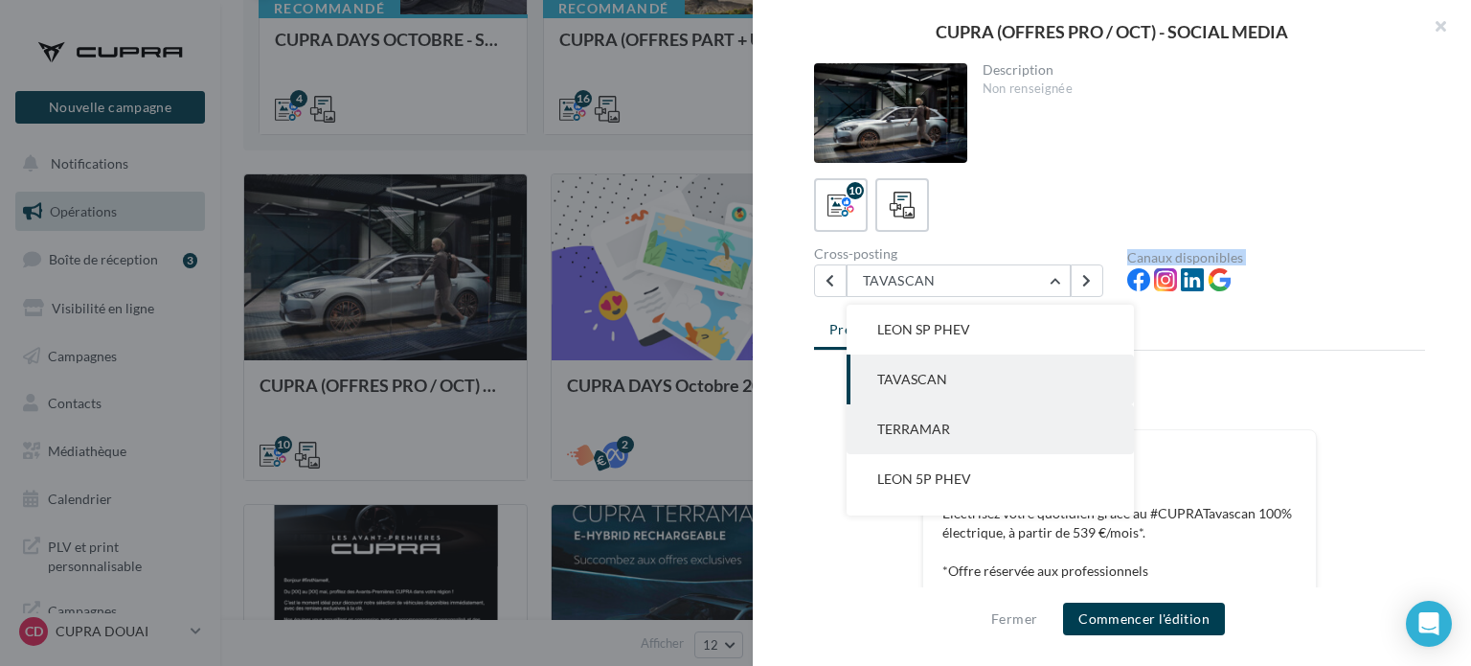
click at [932, 413] on button "TERRAMAR" at bounding box center [990, 429] width 287 height 50
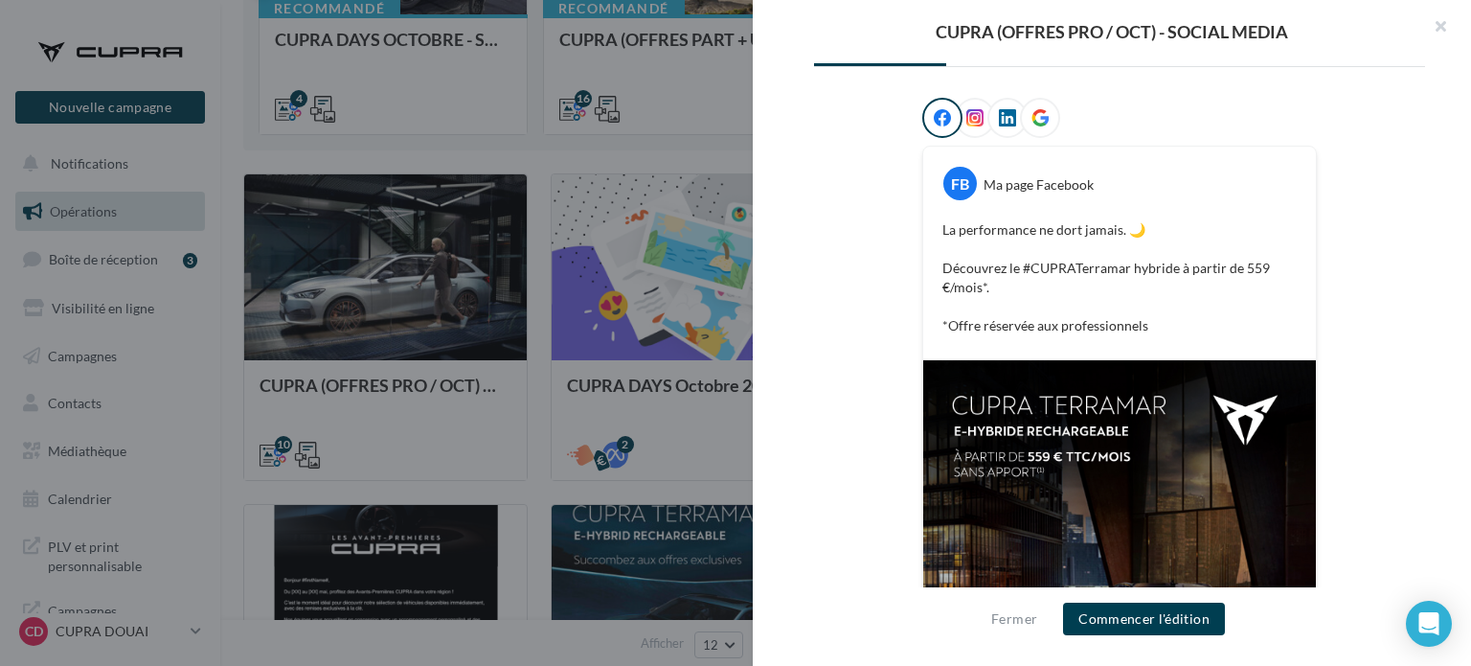
scroll to position [96, 0]
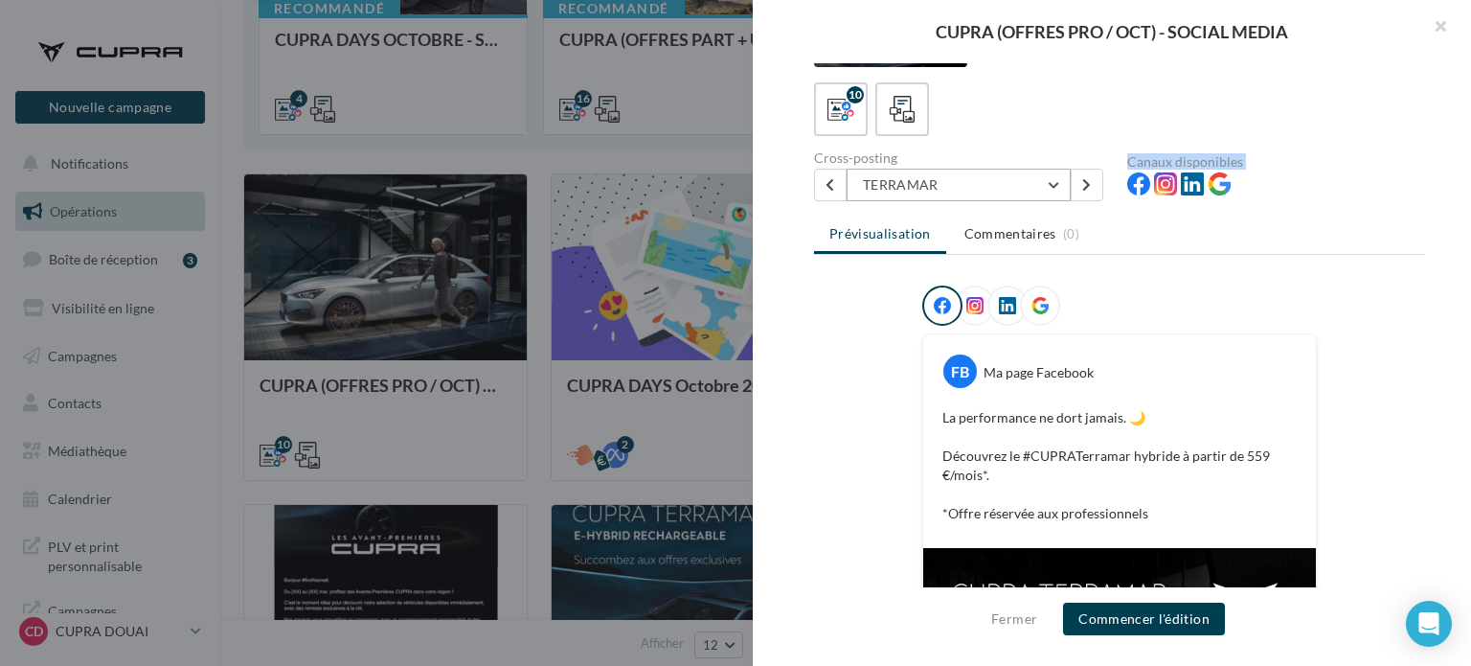
click at [958, 183] on button "TERRAMAR" at bounding box center [959, 185] width 224 height 33
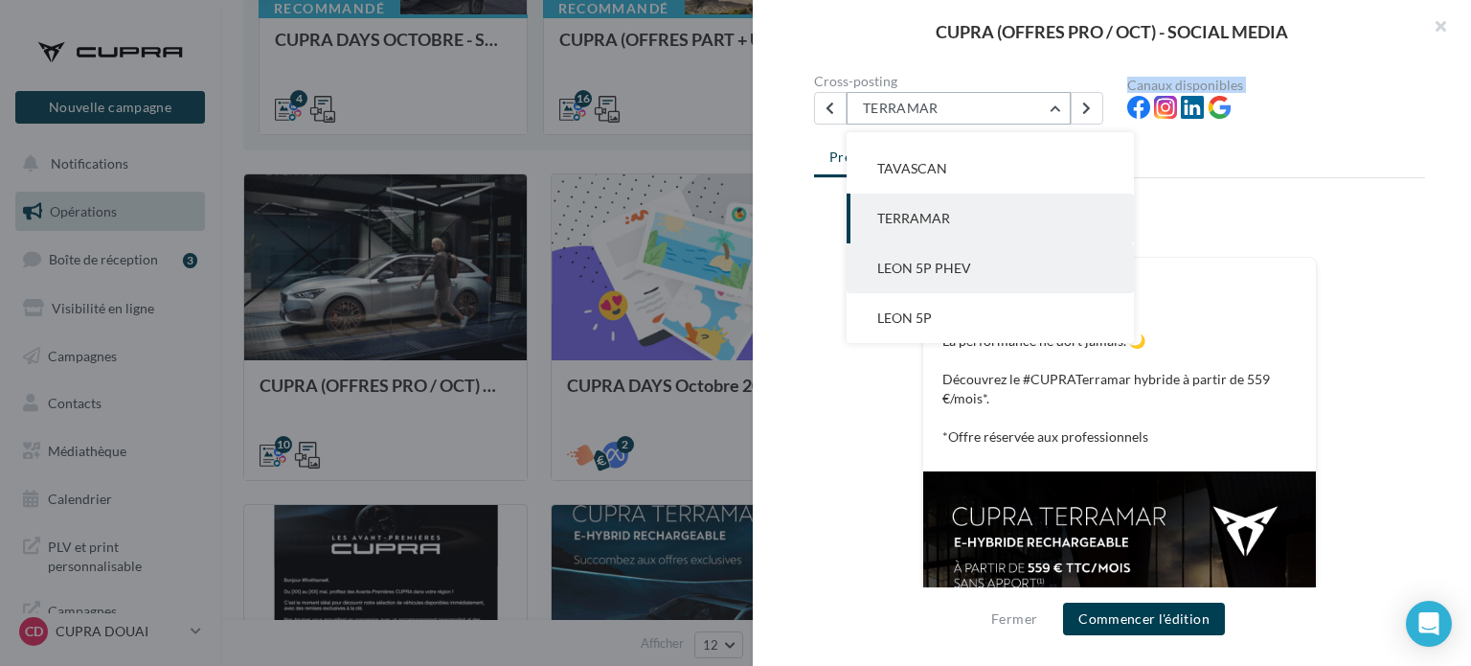
scroll to position [287, 0]
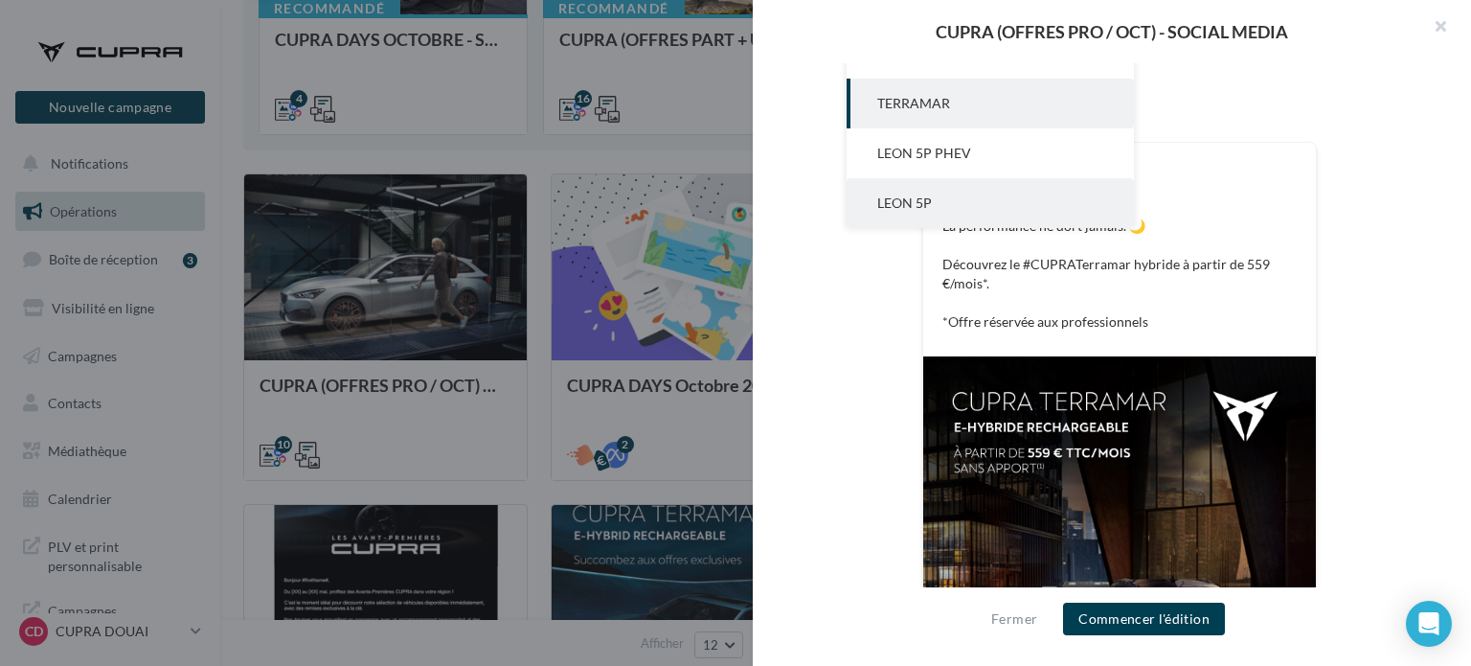
click at [922, 202] on span "LEON 5P" at bounding box center [904, 202] width 55 height 16
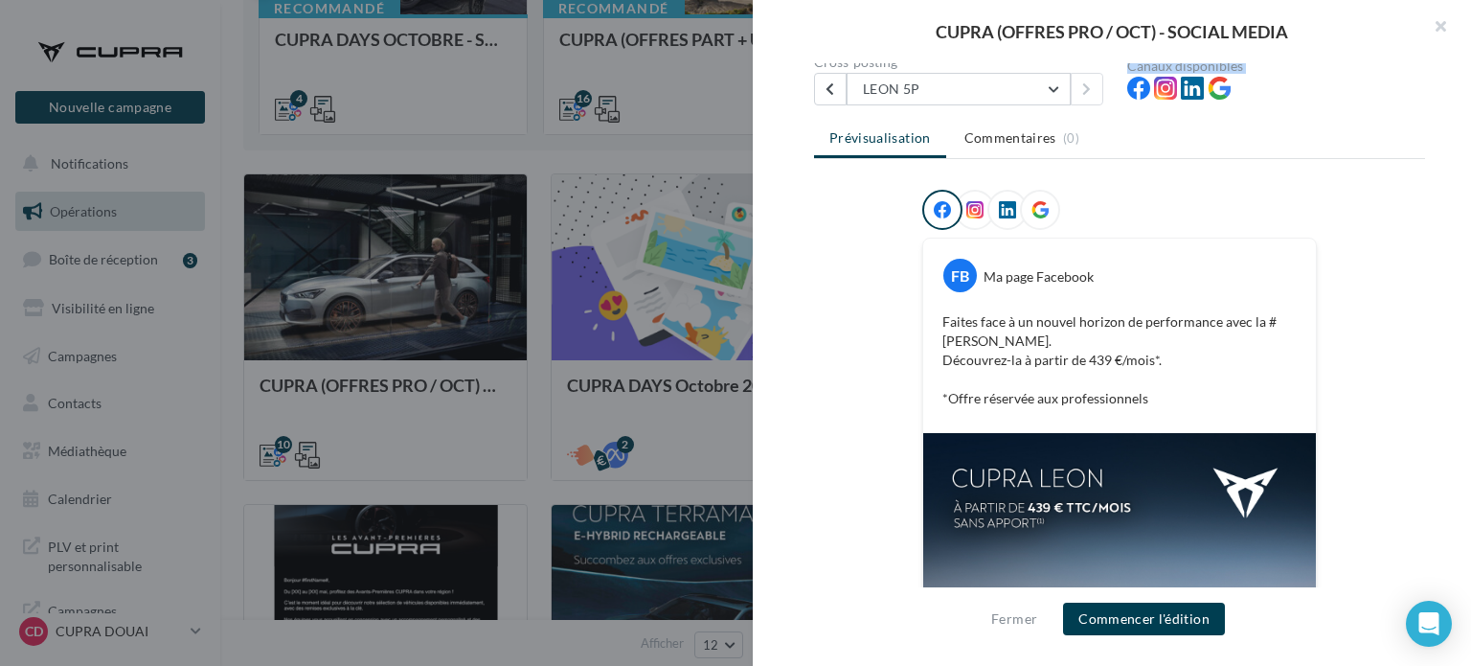
scroll to position [157, 0]
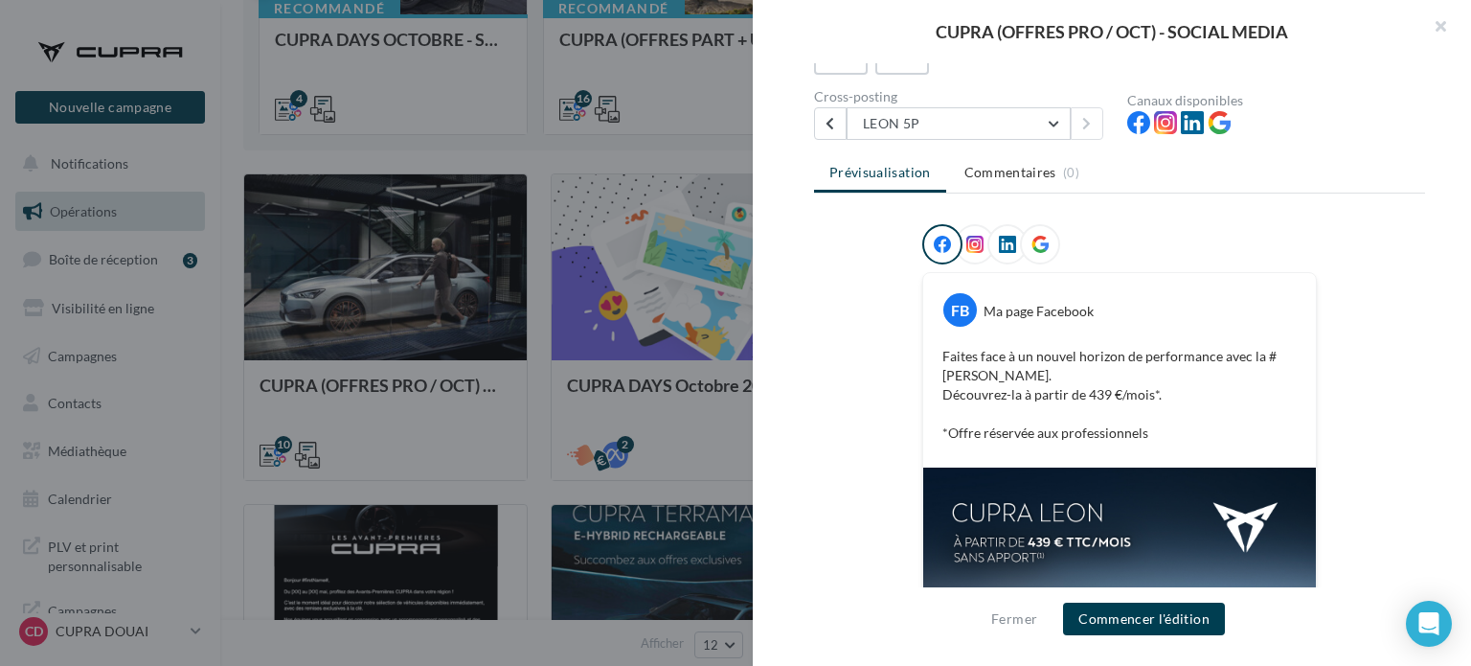
click at [923, 104] on div "Cross-posting [PERSON_NAME] 5P BORN NOUVELLE BORN [GEOGRAPHIC_DATA][PERSON_NAME…" at bounding box center [970, 115] width 313 height 50
click at [928, 130] on button "LEON 5P" at bounding box center [959, 123] width 224 height 33
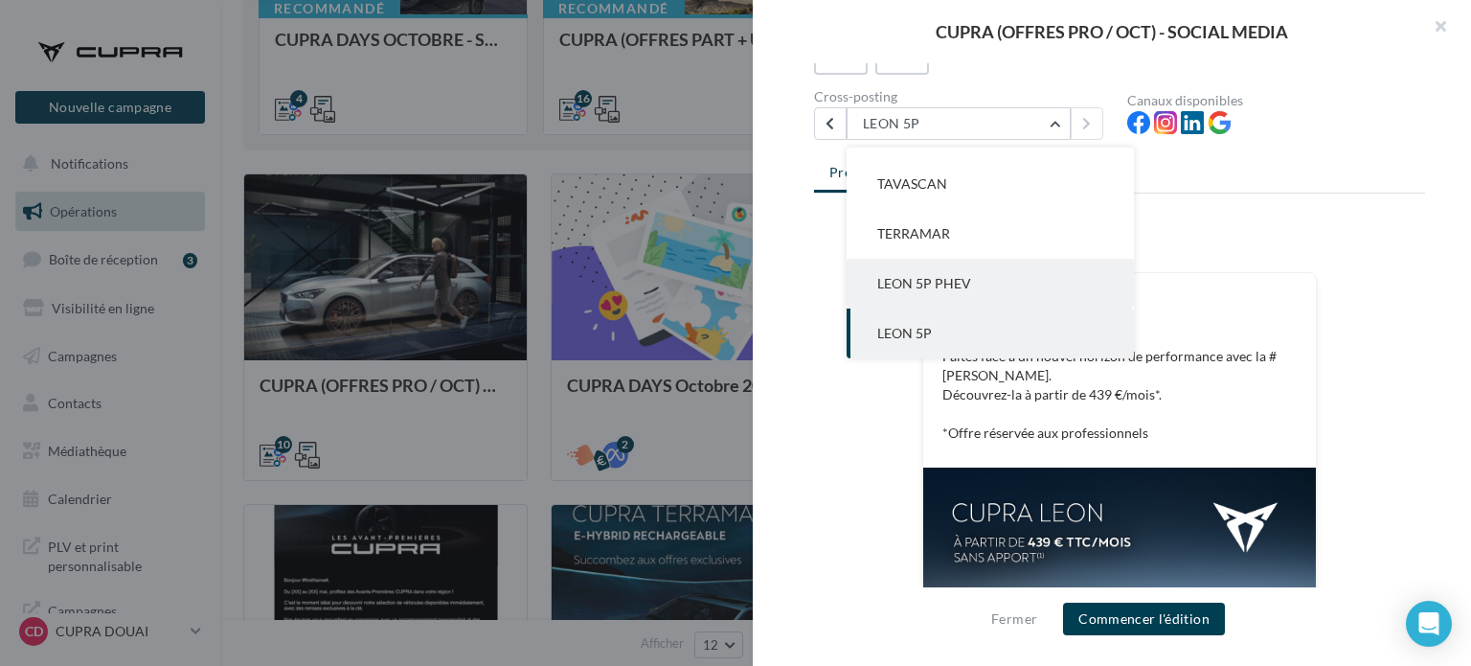
click at [963, 275] on span "LEON 5P PHEV" at bounding box center [924, 283] width 94 height 16
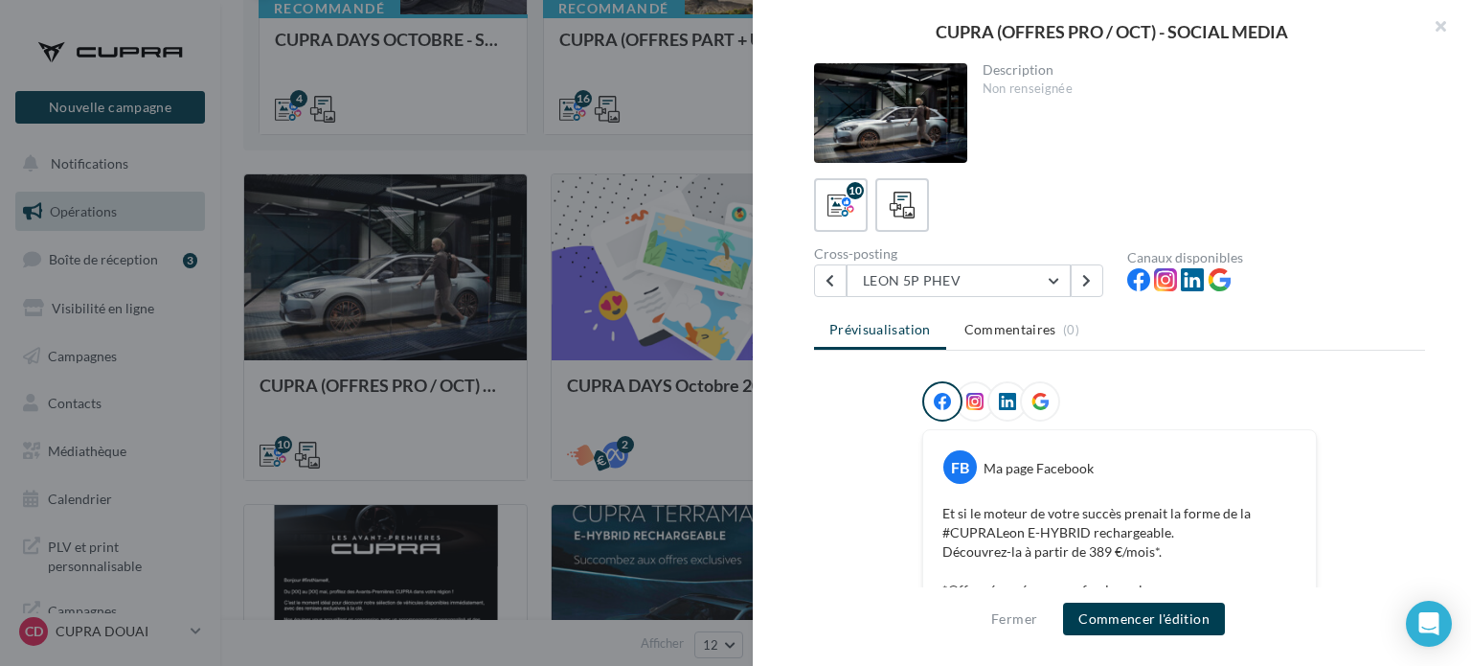
scroll to position [96, 0]
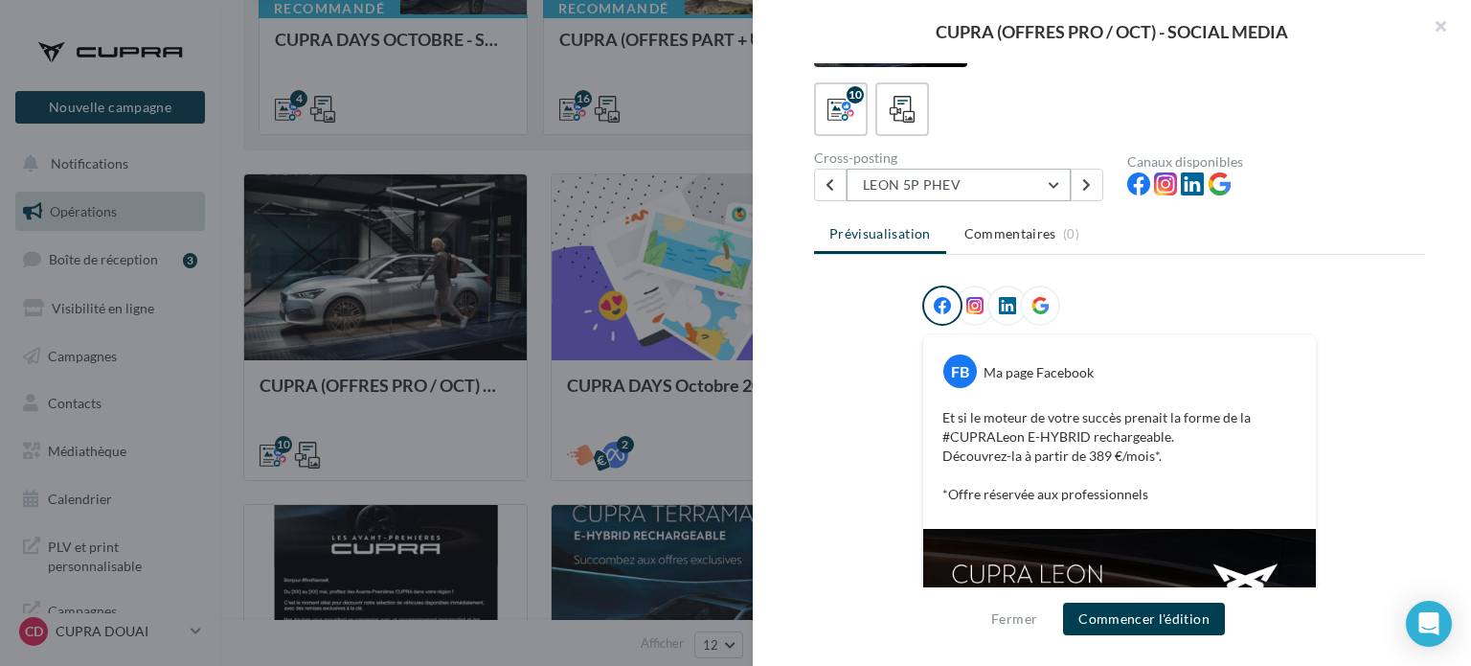
click at [1029, 179] on button "LEON 5P PHEV" at bounding box center [959, 185] width 224 height 33
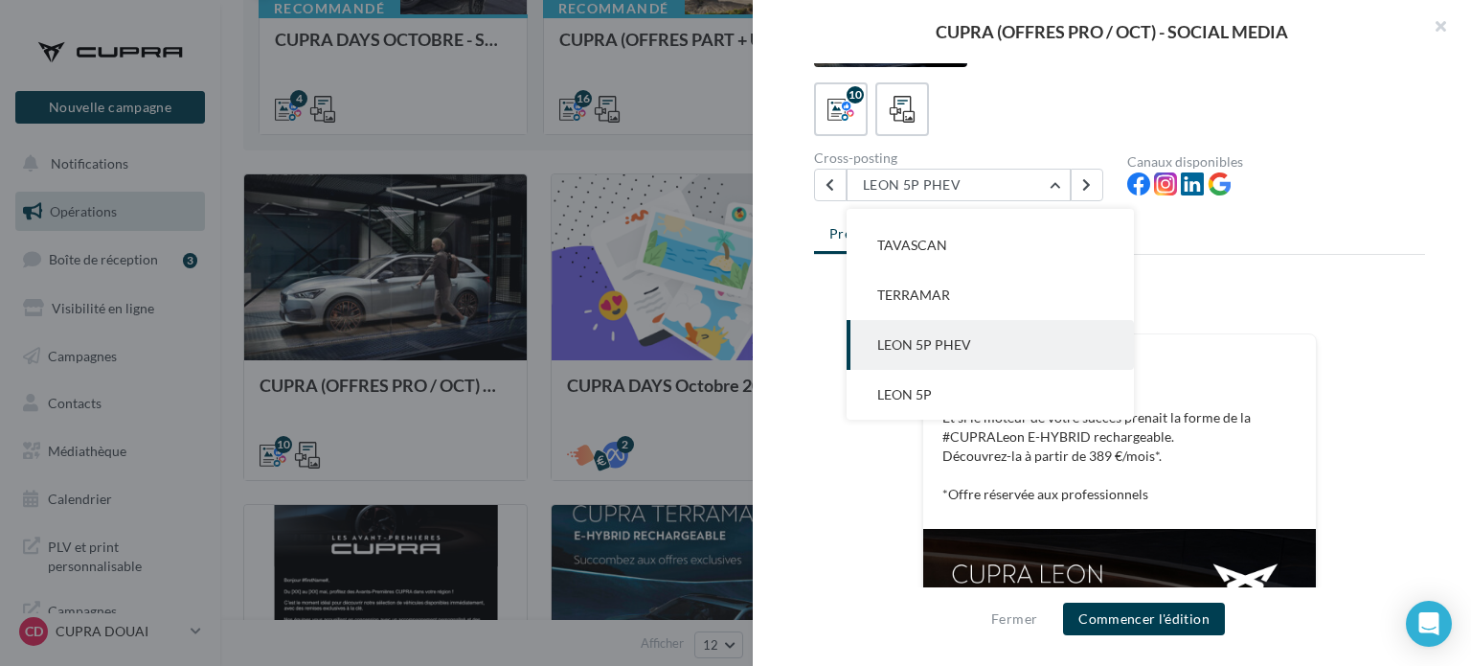
click at [1255, 354] on div "FB Ma page Facebook" at bounding box center [1119, 363] width 383 height 49
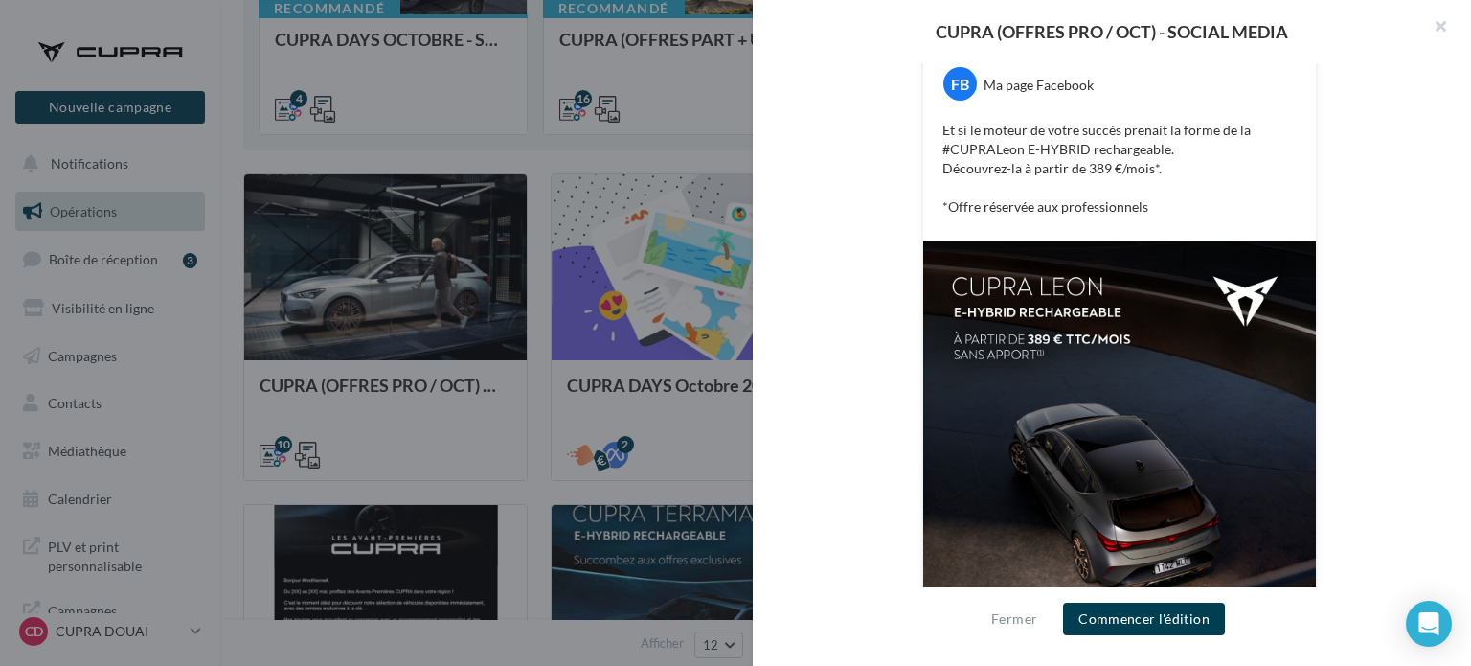
scroll to position [287, 0]
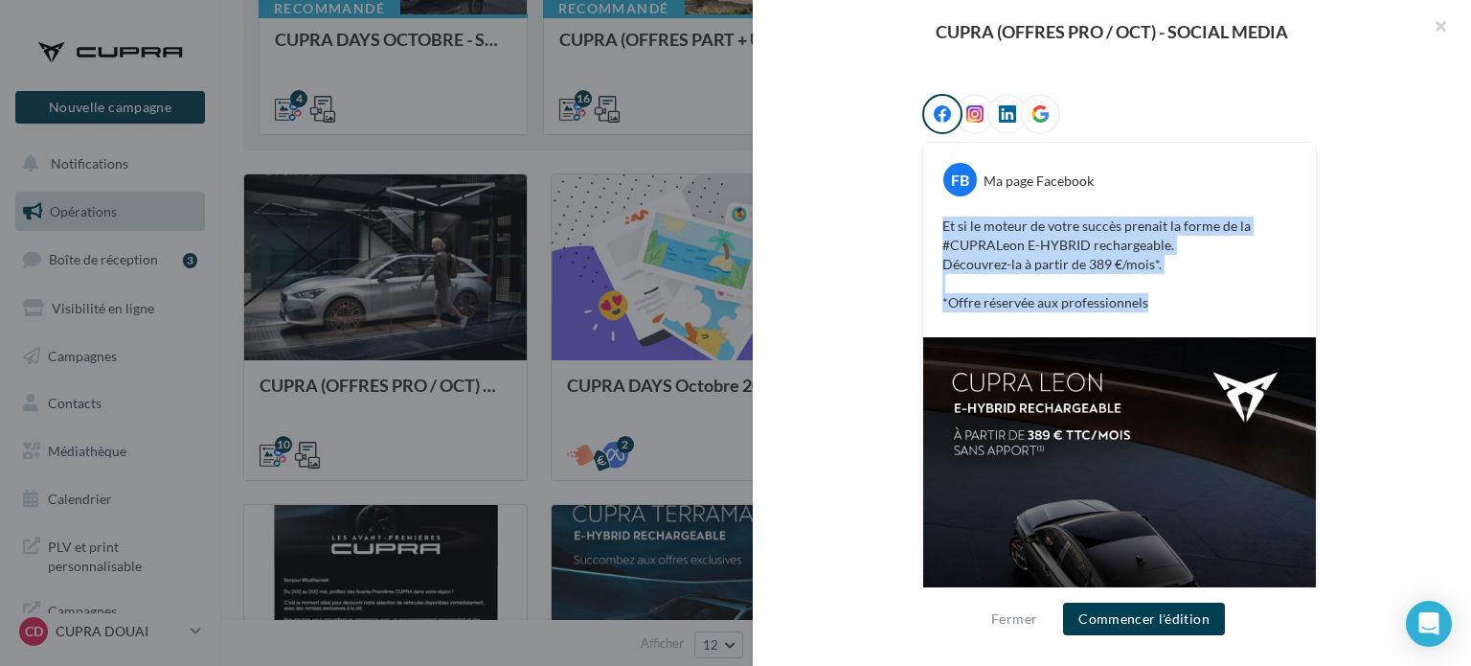
drag, startPoint x: 1153, startPoint y: 307, endPoint x: 931, endPoint y: 225, distance: 236.9
click at [931, 225] on div "Et si le moteur de votre succès prenait la forme de la #CUPRALeon E-HYBRID rech…" at bounding box center [1119, 264] width 383 height 105
copy p "Et si le moteur de votre succès prenait la forme de la #CUPRALeon E-HYBRID rech…"
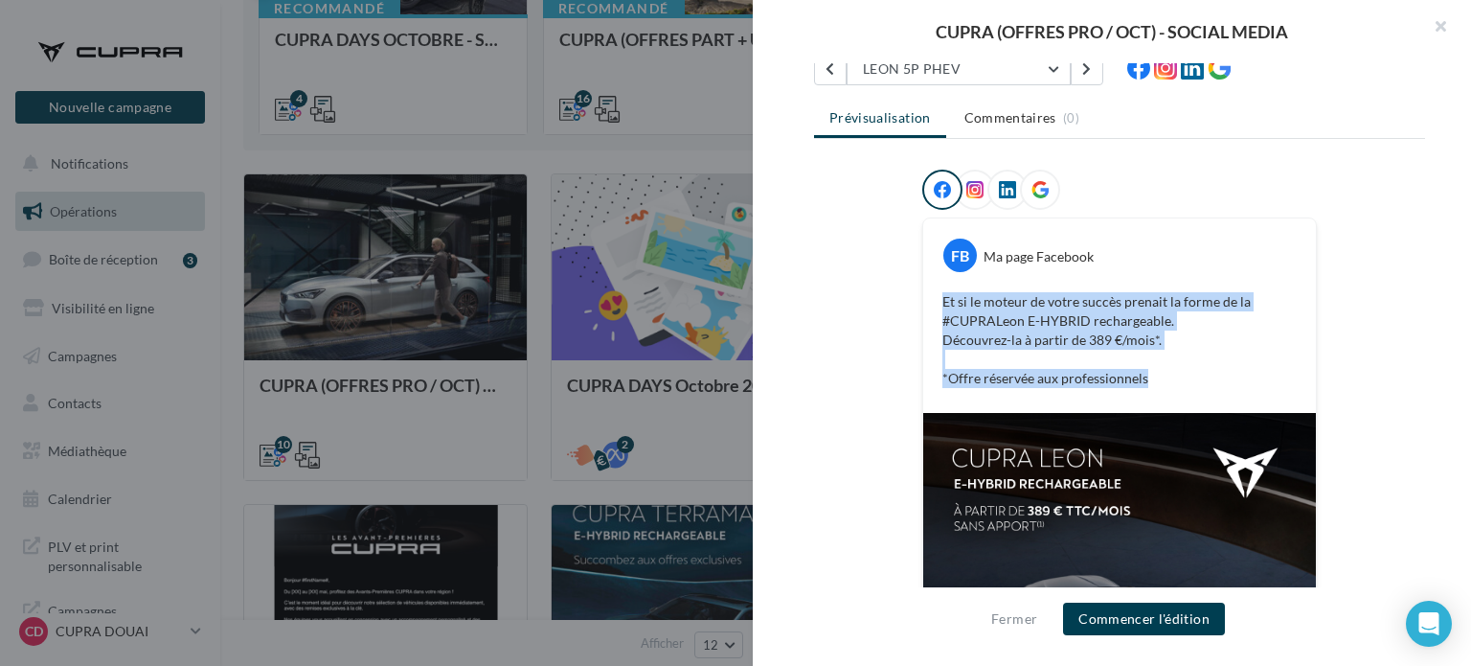
scroll to position [0, 0]
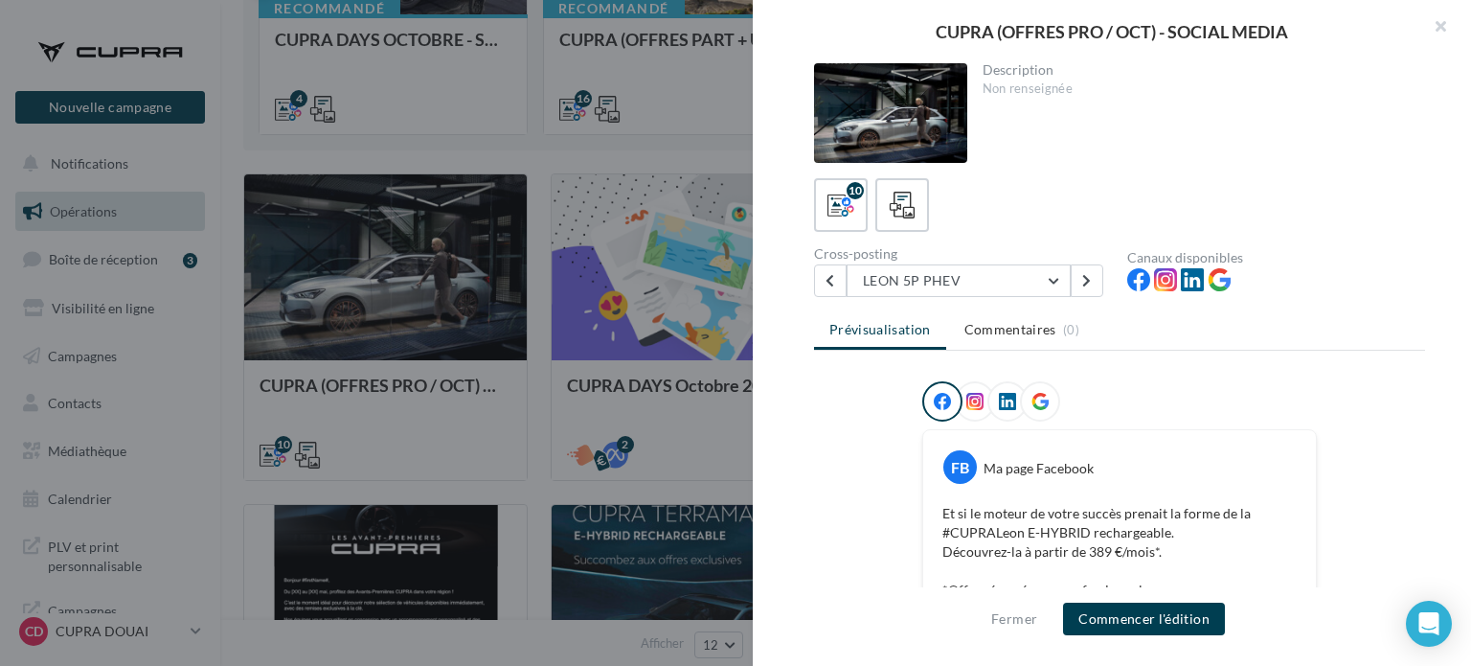
click at [980, 297] on div "Description Non renseignée 10 Cross-posting LEON 5P PHEV BORN NOUVELLE BORN [GE…" at bounding box center [1120, 333] width 734 height 541
drag, startPoint x: 963, startPoint y: 292, endPoint x: 954, endPoint y: 277, distance: 18.1
click at [963, 290] on button "LEON 5P PHEV" at bounding box center [959, 280] width 224 height 33
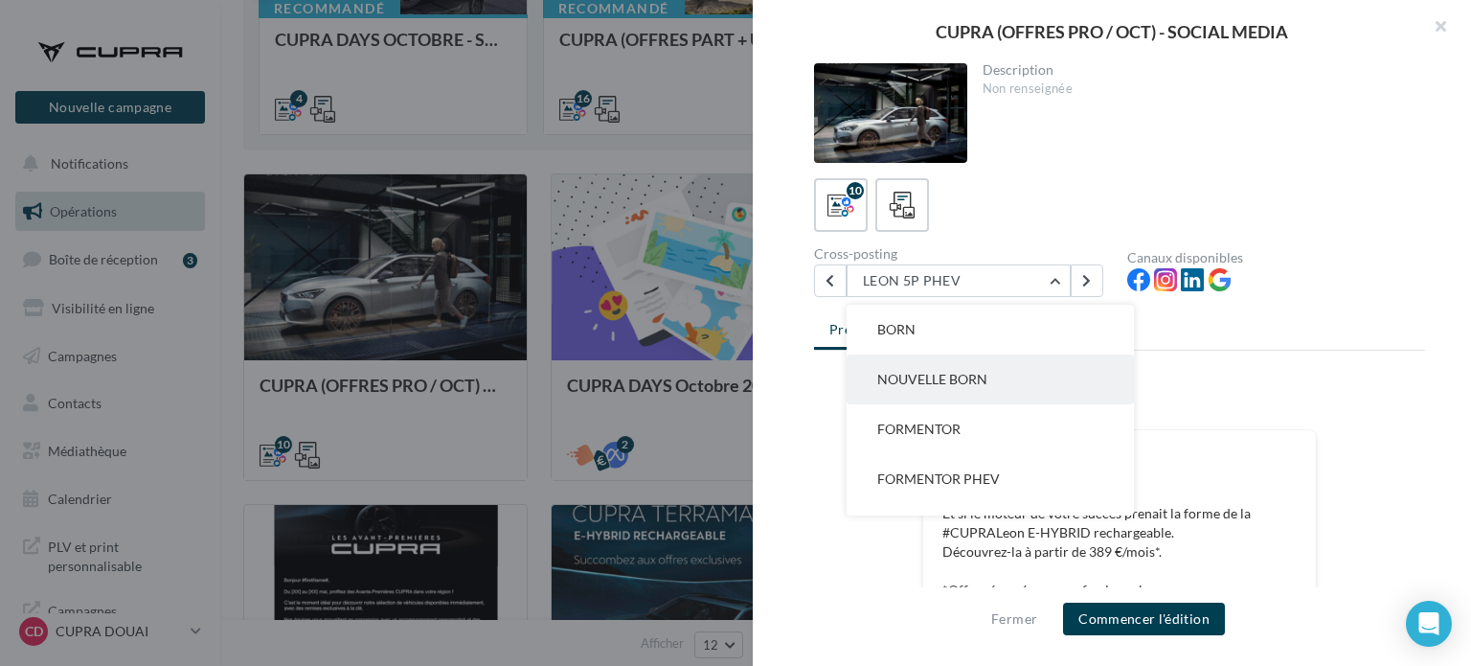
click at [953, 372] on span "NOUVELLE BORN" at bounding box center [932, 379] width 110 height 16
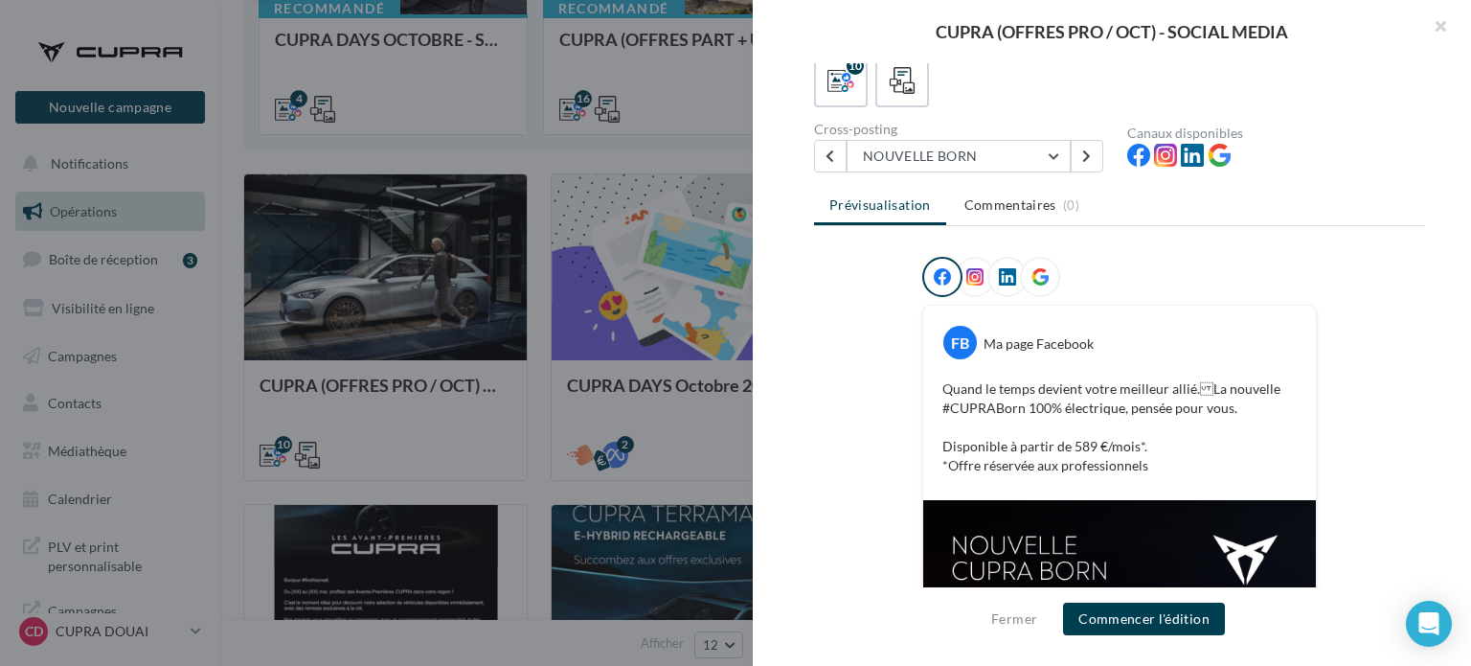
scroll to position [157, 0]
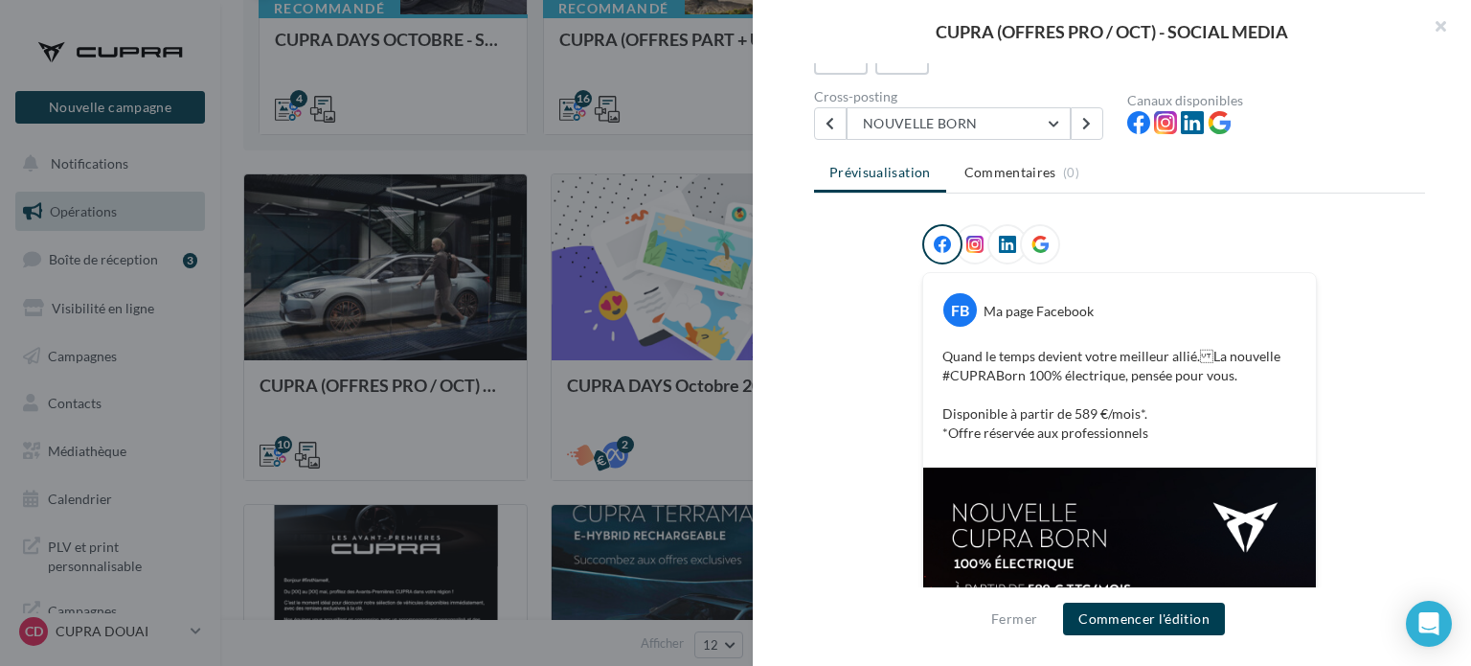
click at [1160, 424] on p "Quand le temps devient votre meilleur allié.La nouvelle #CUPRABorn 100% électr…" at bounding box center [1119, 395] width 354 height 96
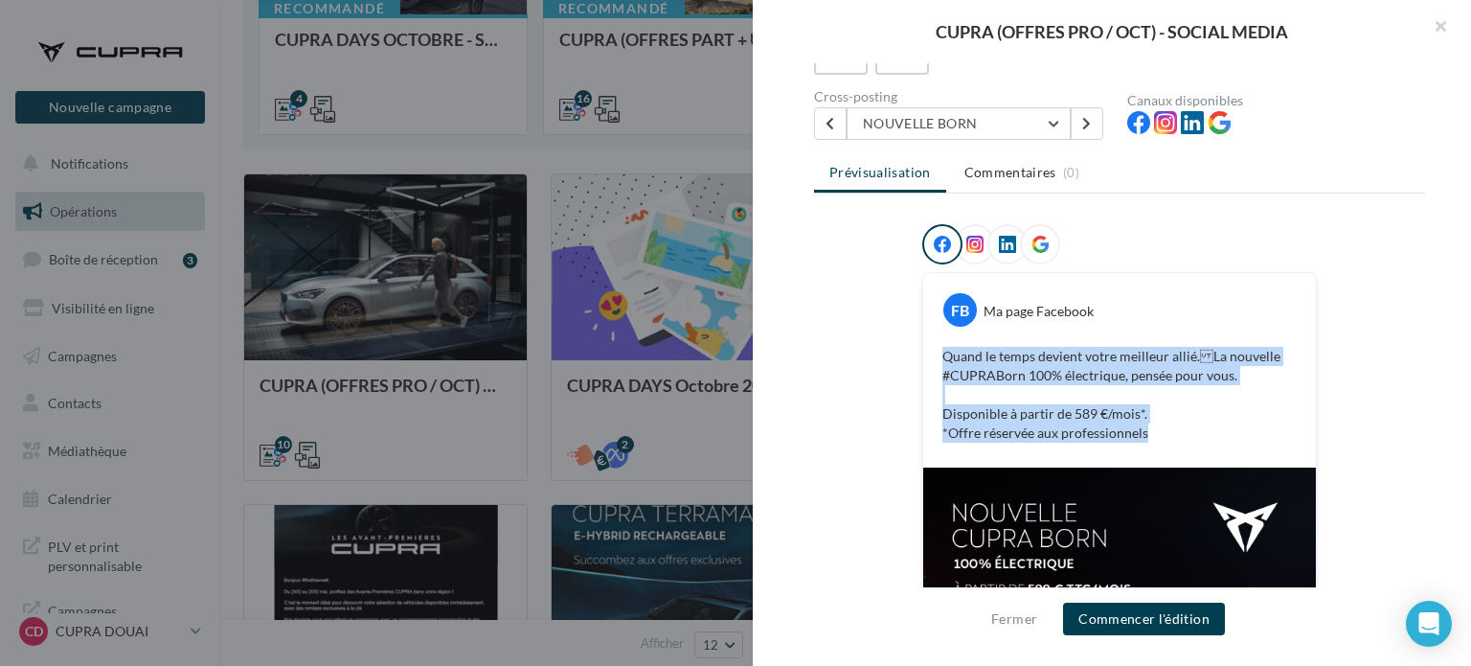
drag, startPoint x: 1152, startPoint y: 428, endPoint x: 935, endPoint y: 358, distance: 228.3
click at [935, 358] on div "Quand le temps devient votre meilleur allié.La nouvelle #CUPRABorn 100% électr…" at bounding box center [1119, 394] width 383 height 105
copy p "Quand le temps devient votre meilleur allié.La nouvelle #CUPRABorn 100% électr…"
click at [858, 359] on div "FB Ma page Facebook Quand le temps devient votre meilleur allié.La nouvelle #C…" at bounding box center [1119, 603] width 611 height 759
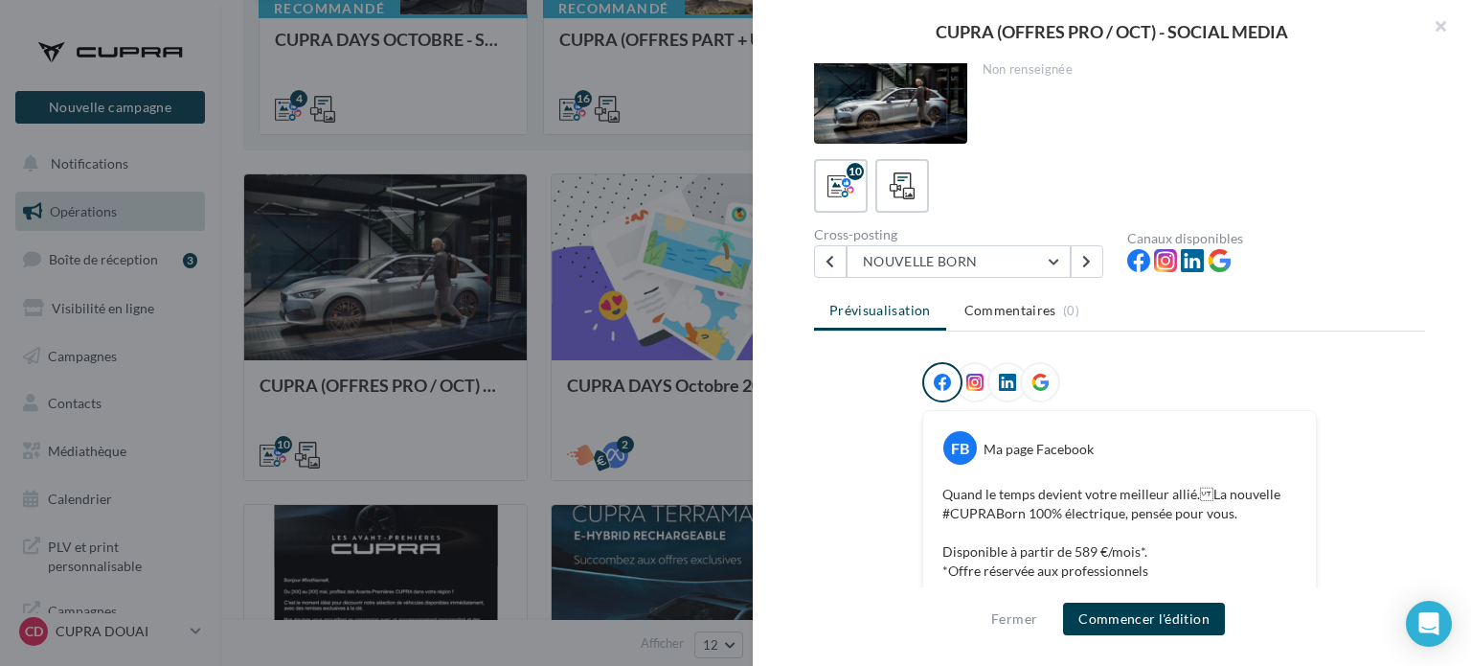
scroll to position [0, 0]
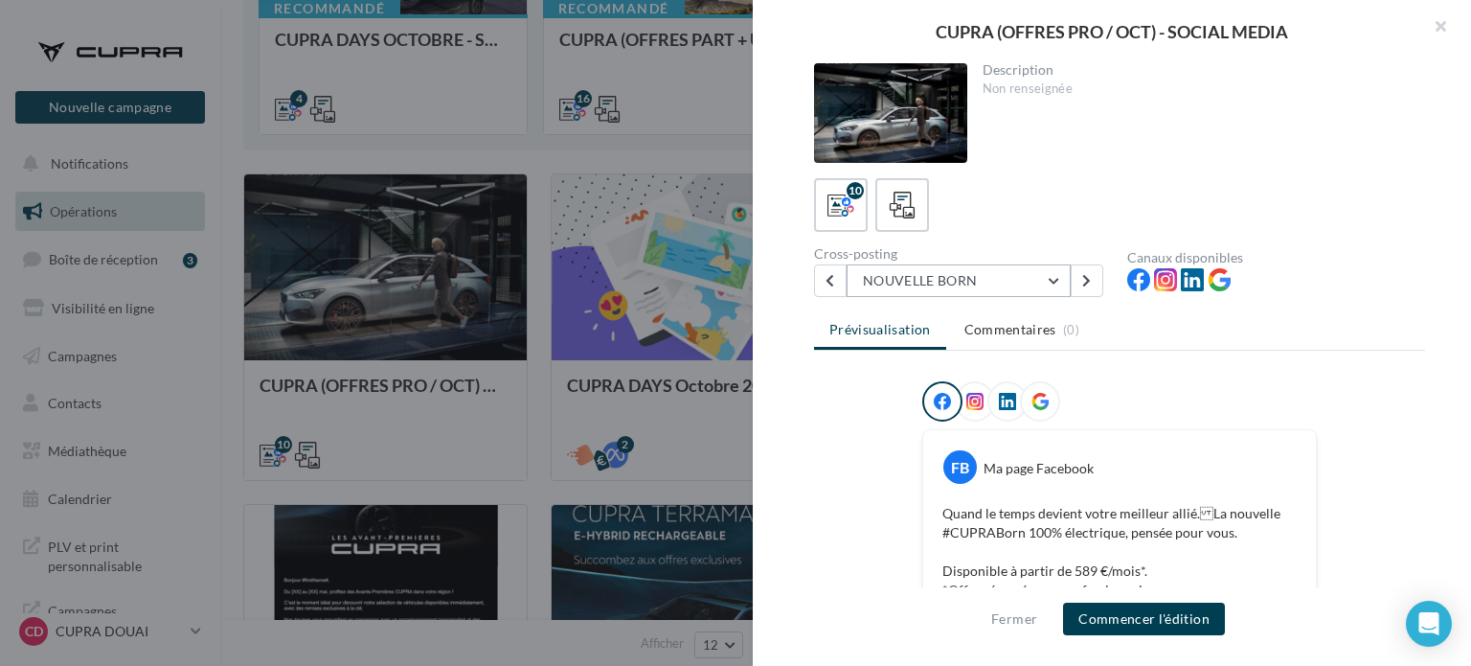
click at [991, 289] on button "NOUVELLE BORN" at bounding box center [959, 280] width 224 height 33
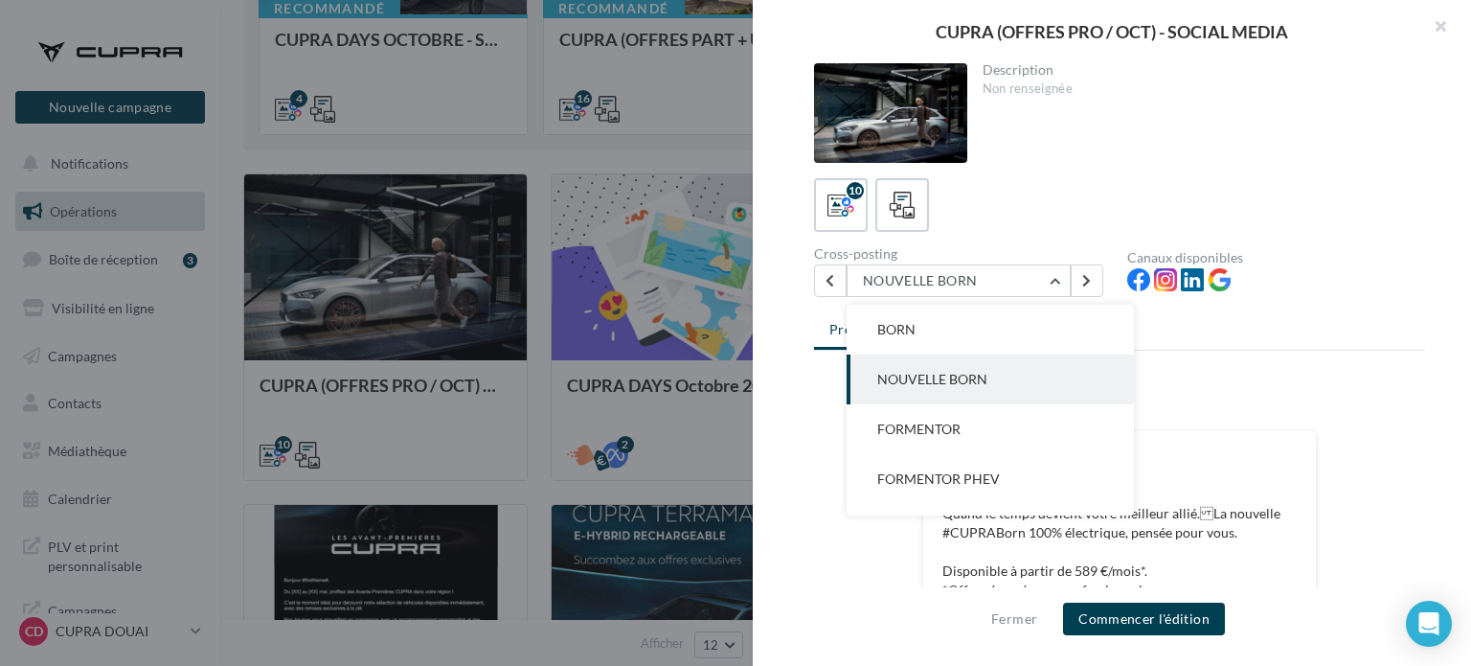
click at [951, 551] on p "Quand le temps devient votre meilleur allié.La nouvelle #CUPRABorn 100% électr…" at bounding box center [1119, 552] width 354 height 96
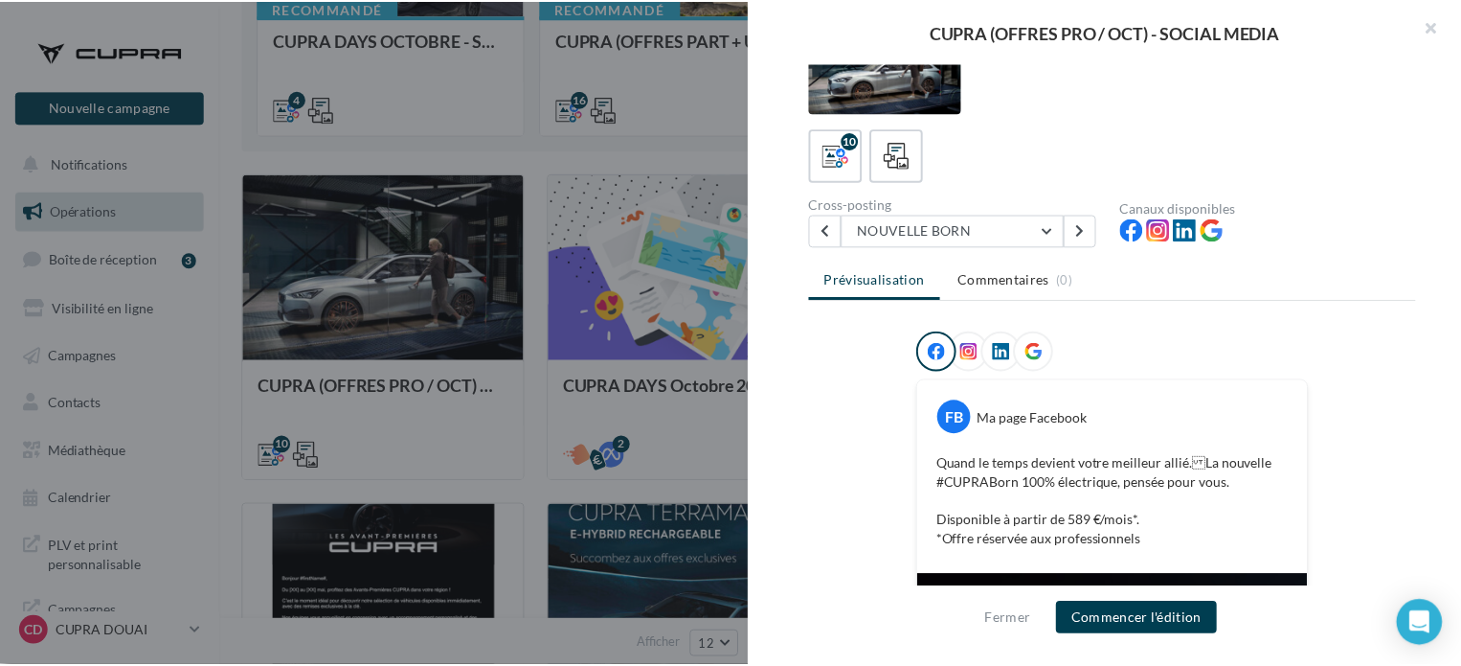
scroll to position [96, 0]
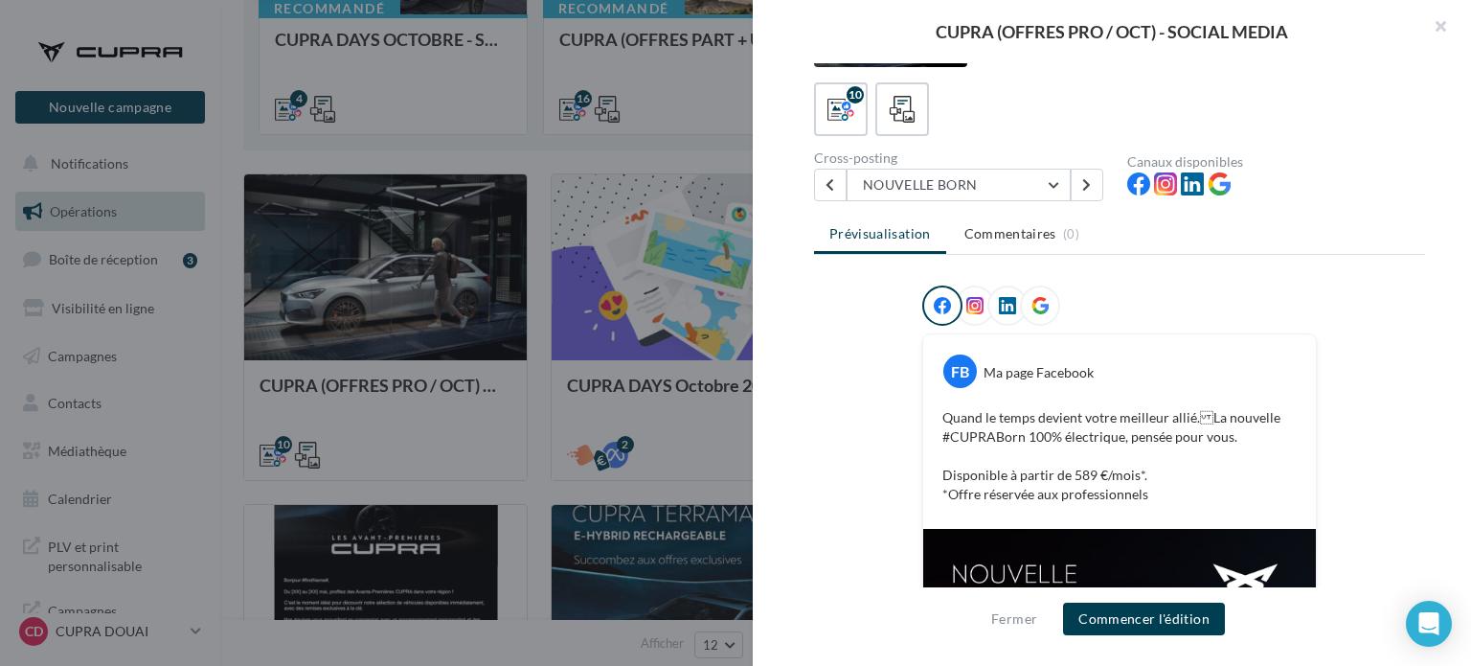
click at [558, 190] on div at bounding box center [735, 333] width 1471 height 666
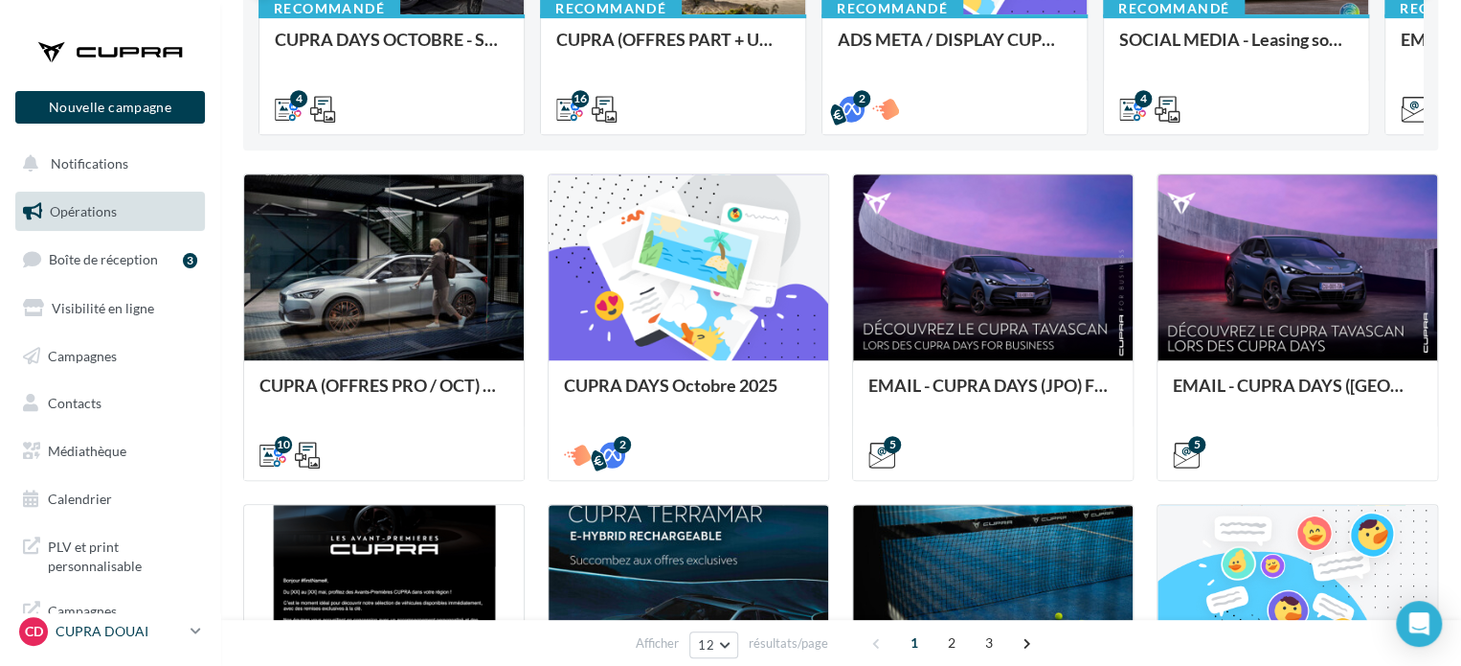
click at [69, 634] on p "CUPRA DOUAI" at bounding box center [119, 631] width 127 height 19
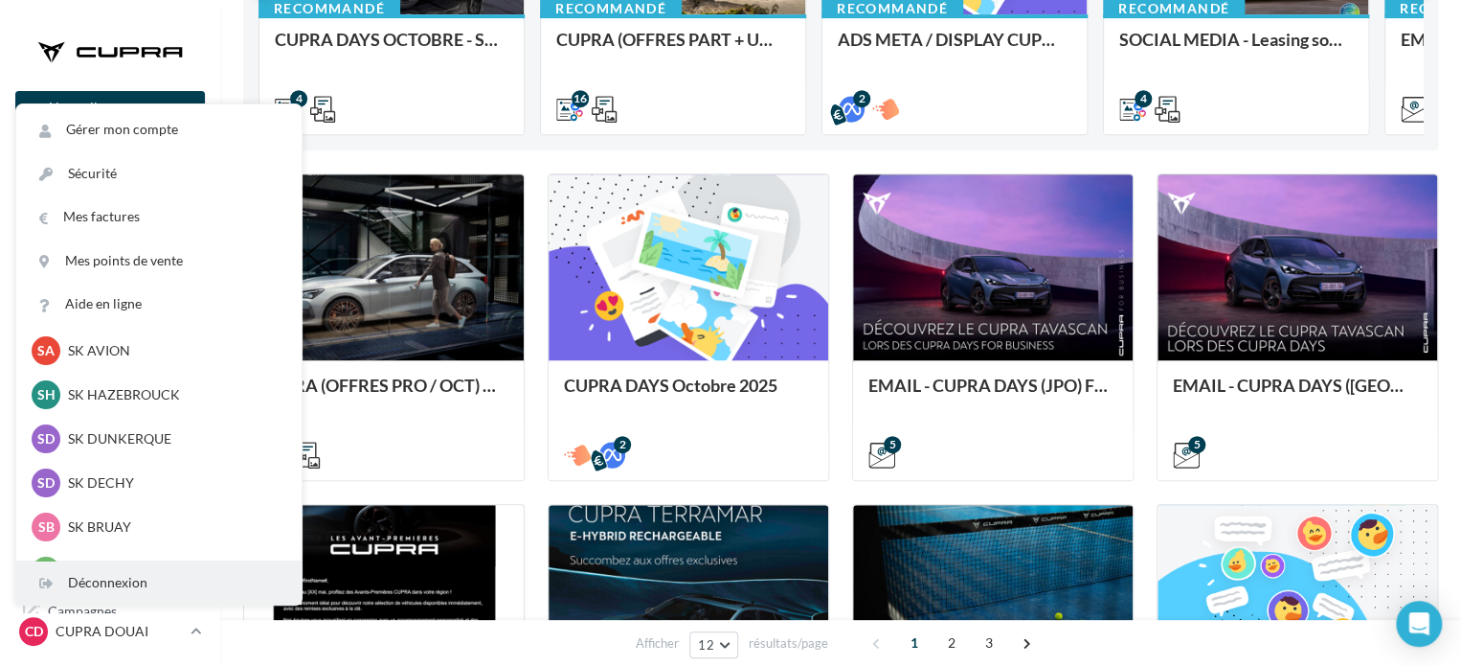
scroll to position [192, 0]
click at [92, 585] on div "Déconnexion" at bounding box center [158, 582] width 285 height 43
